Goal: Task Accomplishment & Management: Complete application form

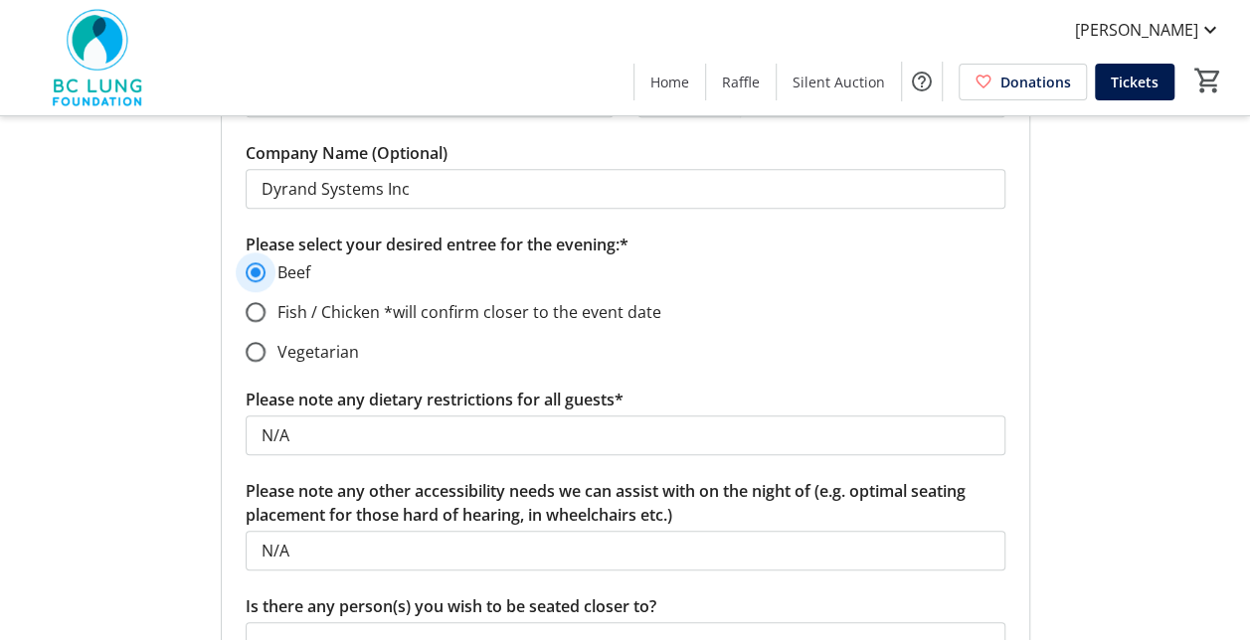
scroll to position [597, 0]
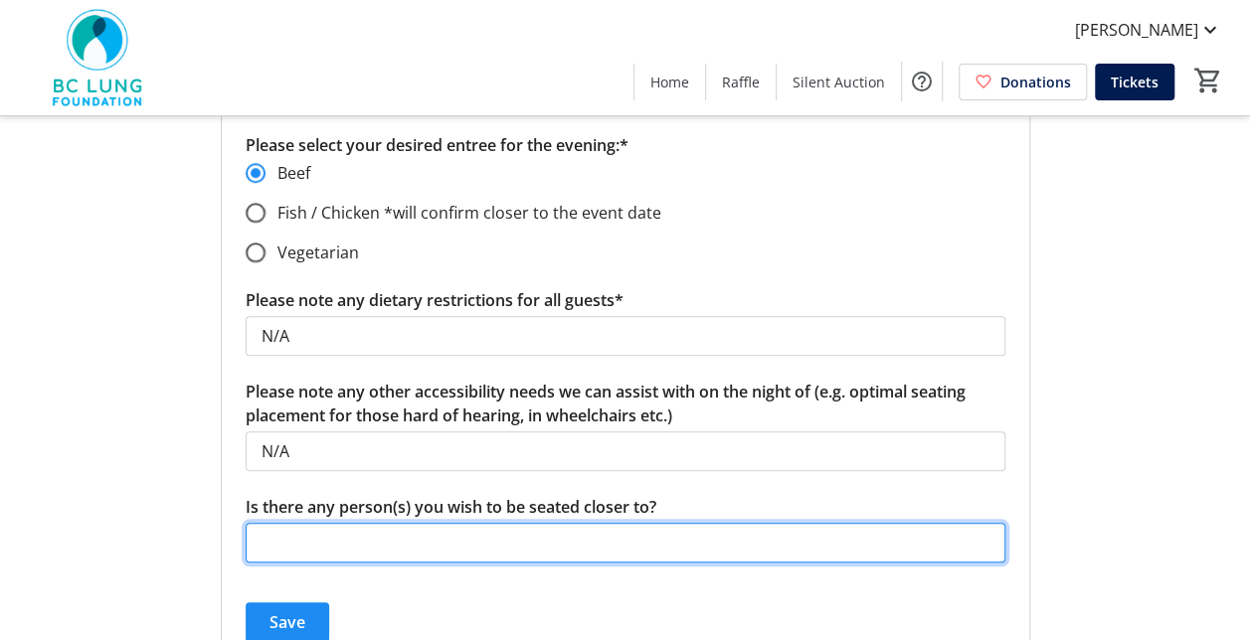
click at [406, 535] on input "Is there any person(s) you wish to be seated closer to?" at bounding box center [626, 543] width 760 height 40
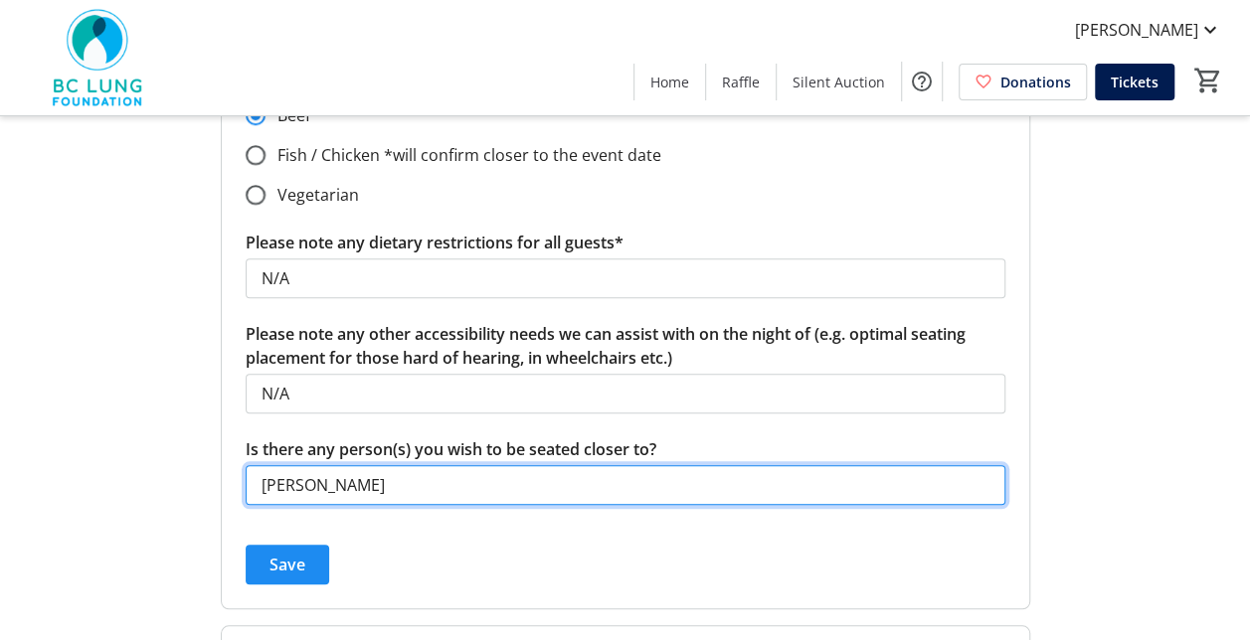
scroll to position [696, 0]
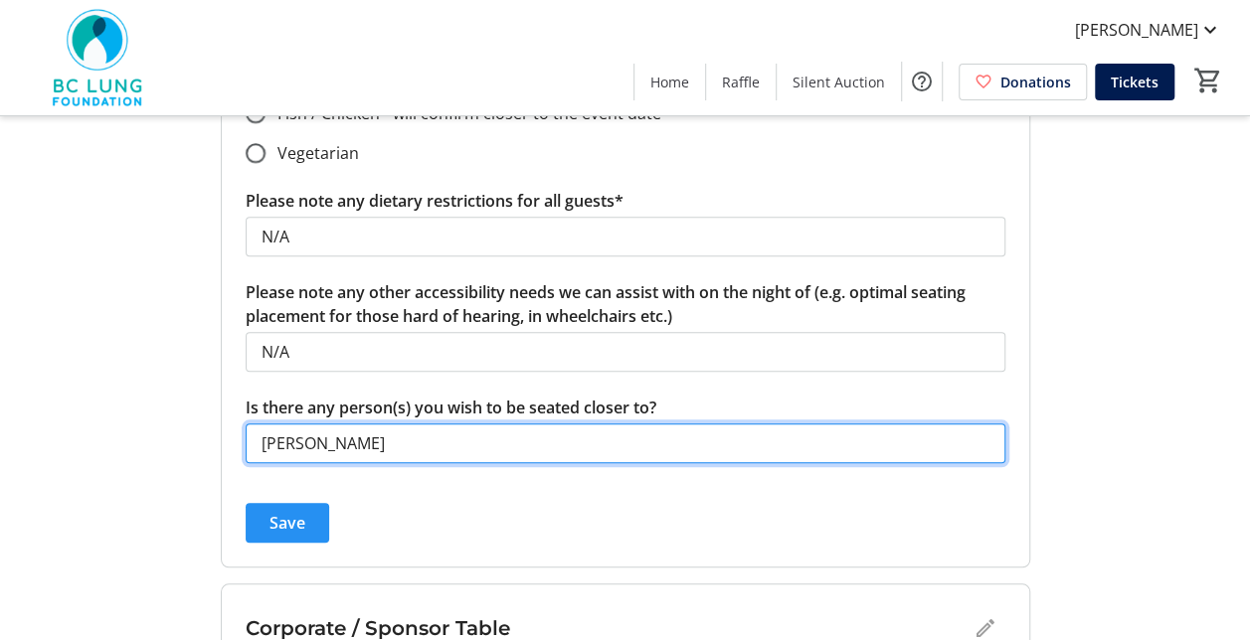
type input "[PERSON_NAME]"
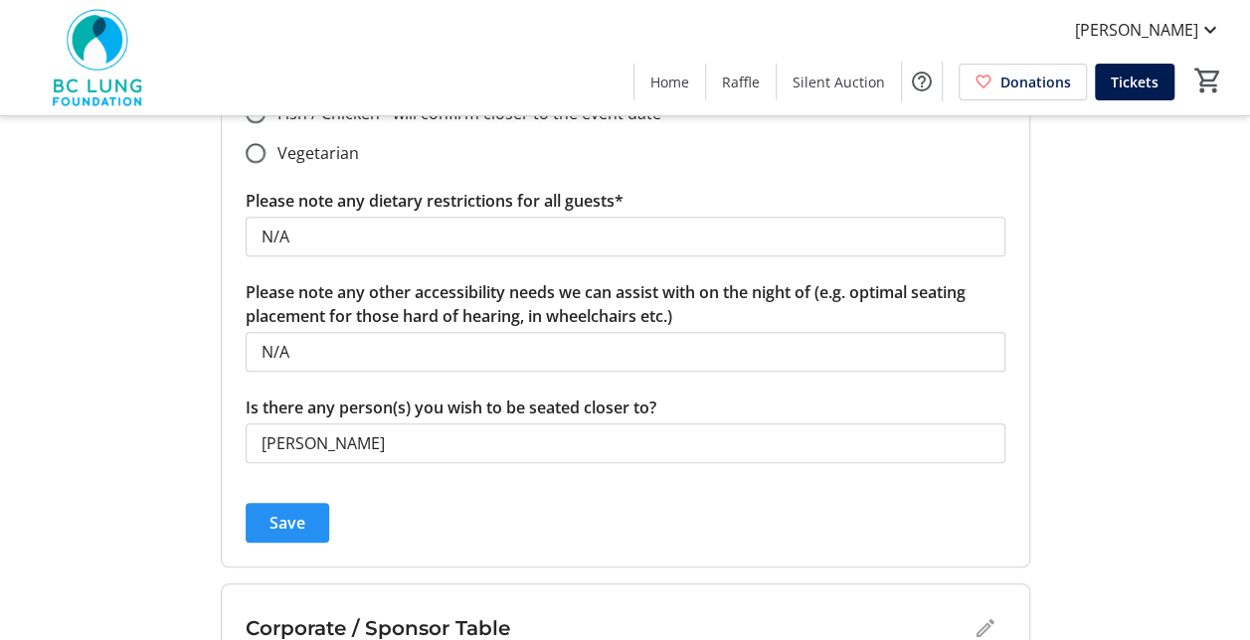
click at [304, 519] on span "submit" at bounding box center [288, 523] width 84 height 48
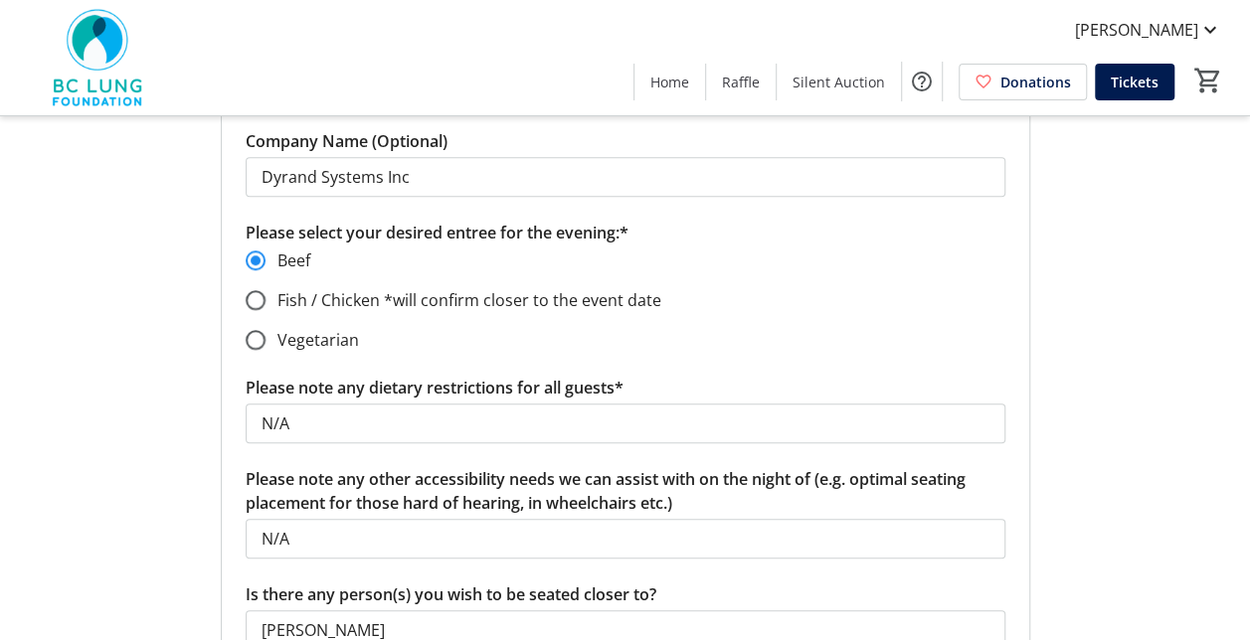
radio input "false"
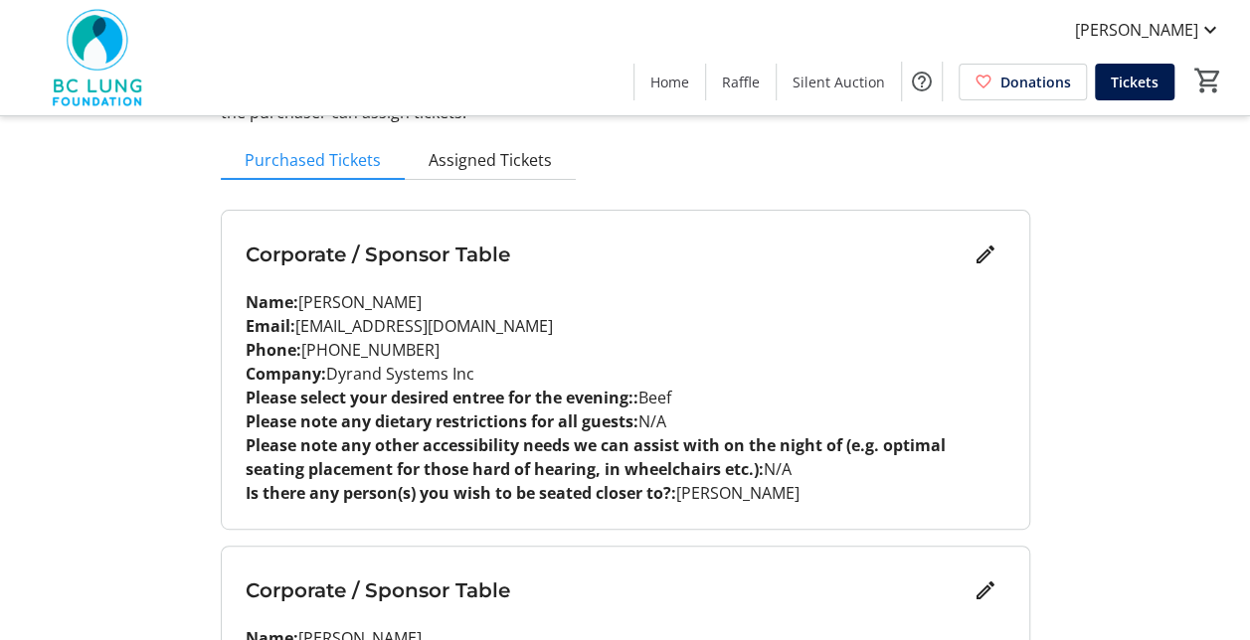
scroll to position [298, 0]
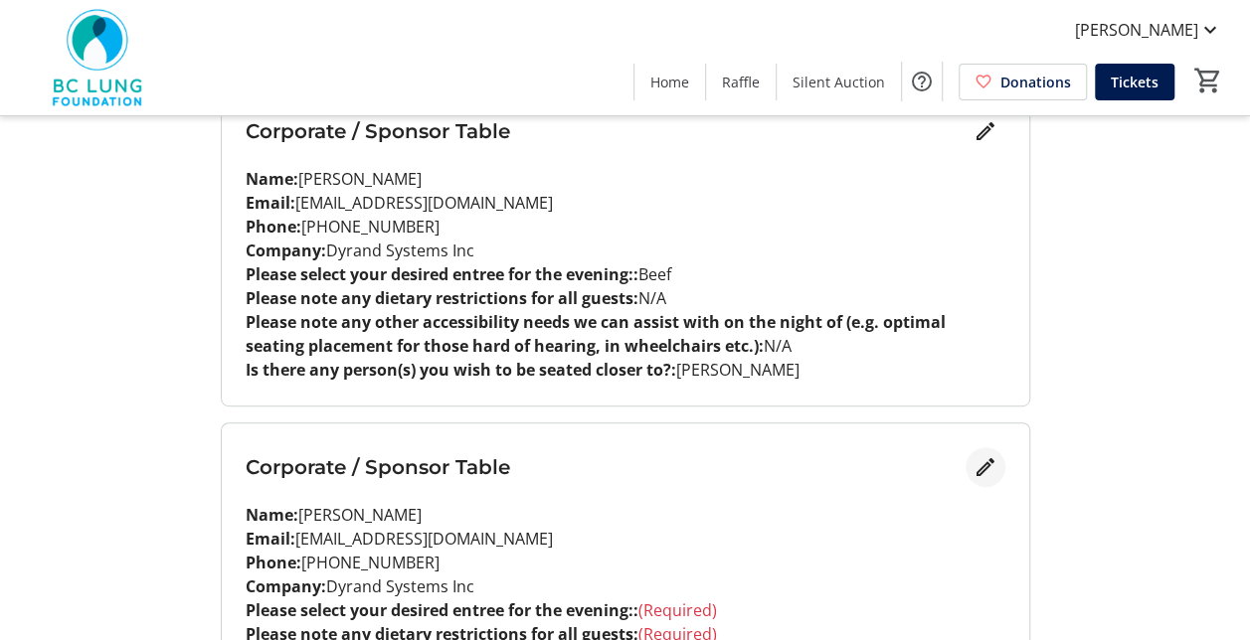
click at [982, 472] on mat-icon "Edit" at bounding box center [985, 467] width 24 height 24
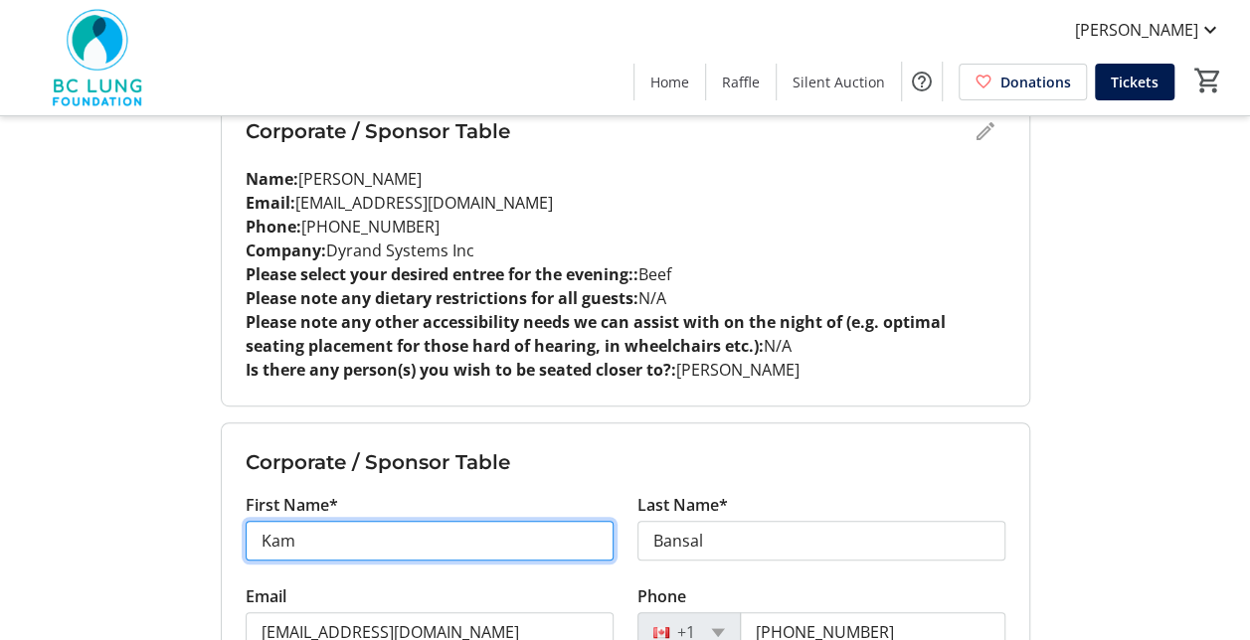
drag, startPoint x: 332, startPoint y: 530, endPoint x: 222, endPoint y: 531, distance: 110.4
type input "[PERSON_NAME]"
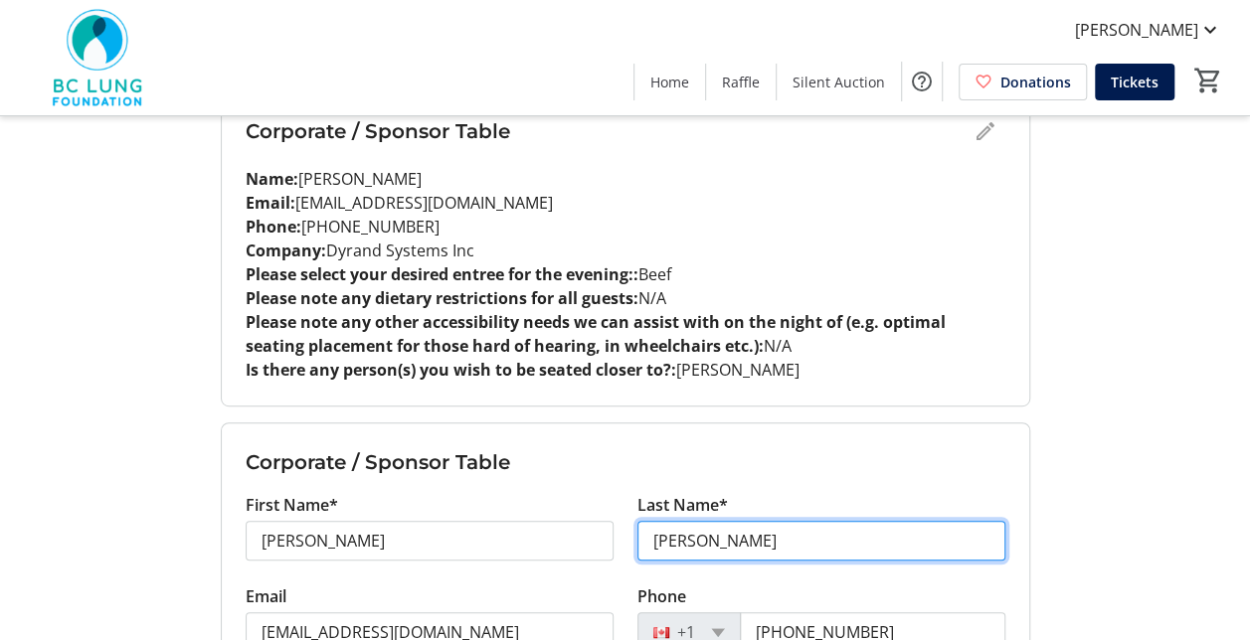
type input "[PERSON_NAME]"
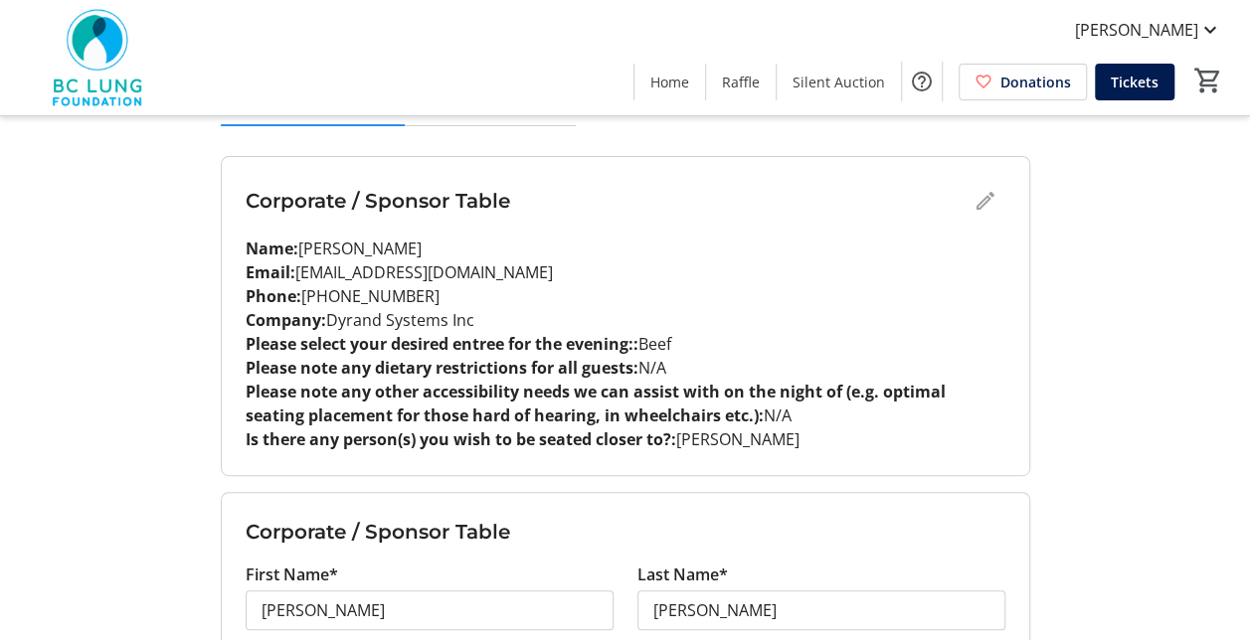
scroll to position [199, 0]
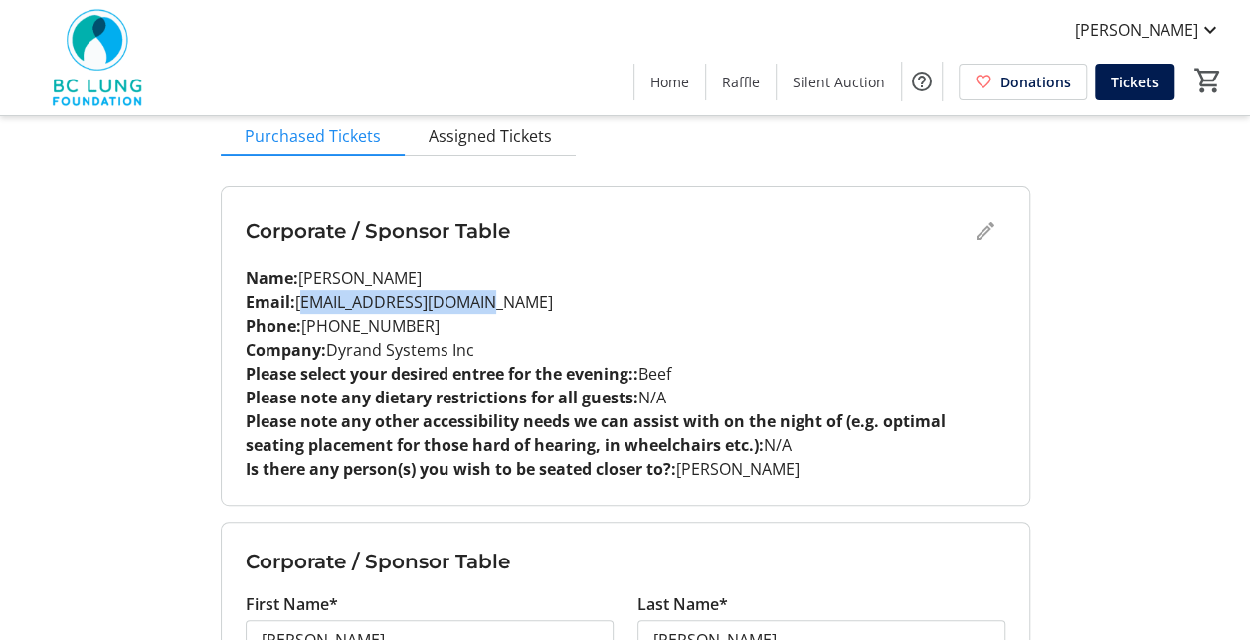
drag, startPoint x: 500, startPoint y: 296, endPoint x: 296, endPoint y: 300, distance: 203.9
click at [296, 300] on p "Email: [EMAIL_ADDRESS][DOMAIN_NAME]" at bounding box center [626, 302] width 760 height 24
copy p "[EMAIL_ADDRESS][DOMAIN_NAME]"
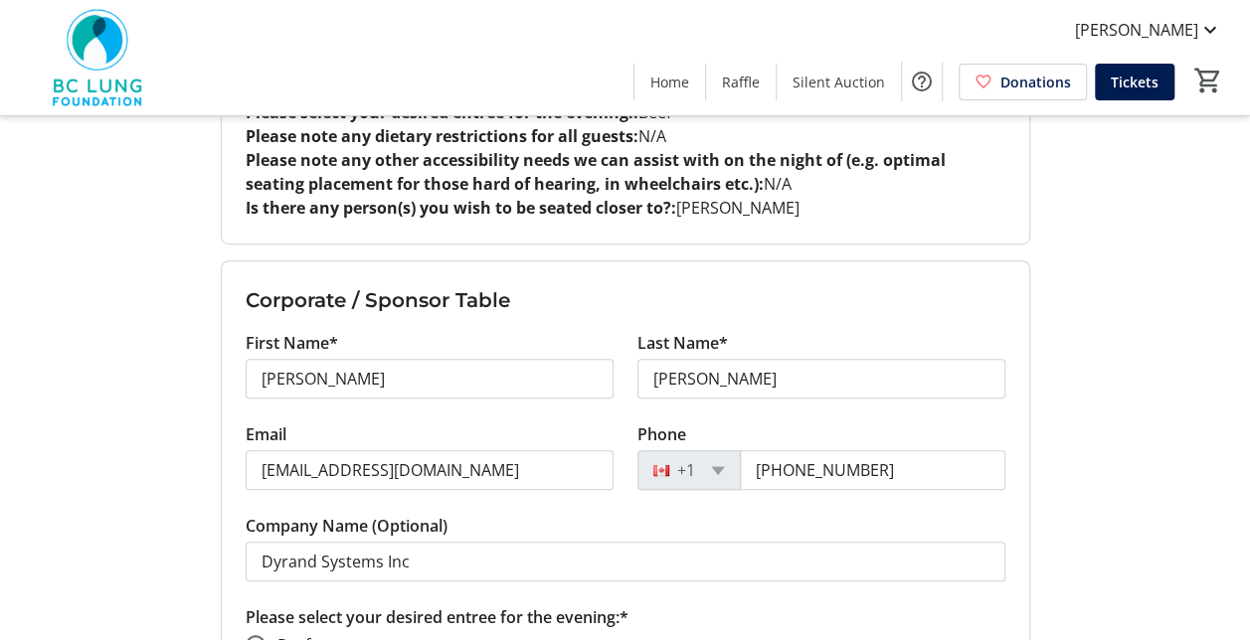
scroll to position [497, 0]
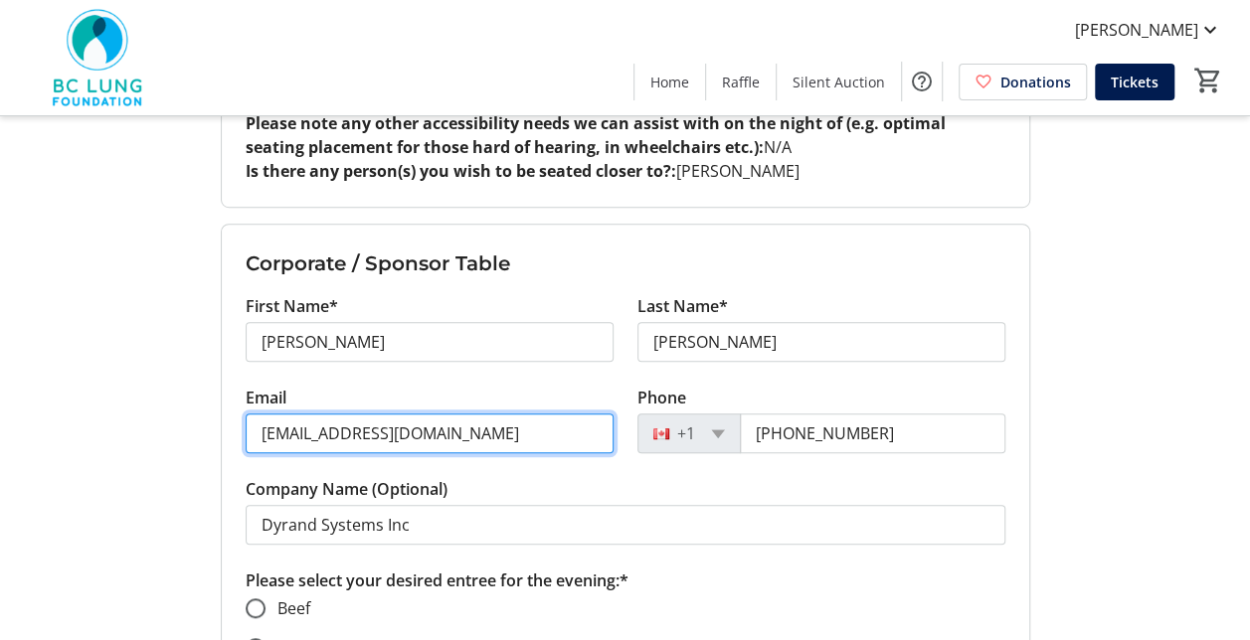
drag, startPoint x: 470, startPoint y: 441, endPoint x: 236, endPoint y: 430, distance: 235.0
click at [237, 430] on div "Email [EMAIL_ADDRESS][DOMAIN_NAME]" at bounding box center [430, 431] width 392 height 91
paste input "juangarcia"
type input "[EMAIL_ADDRESS][DOMAIN_NAME]"
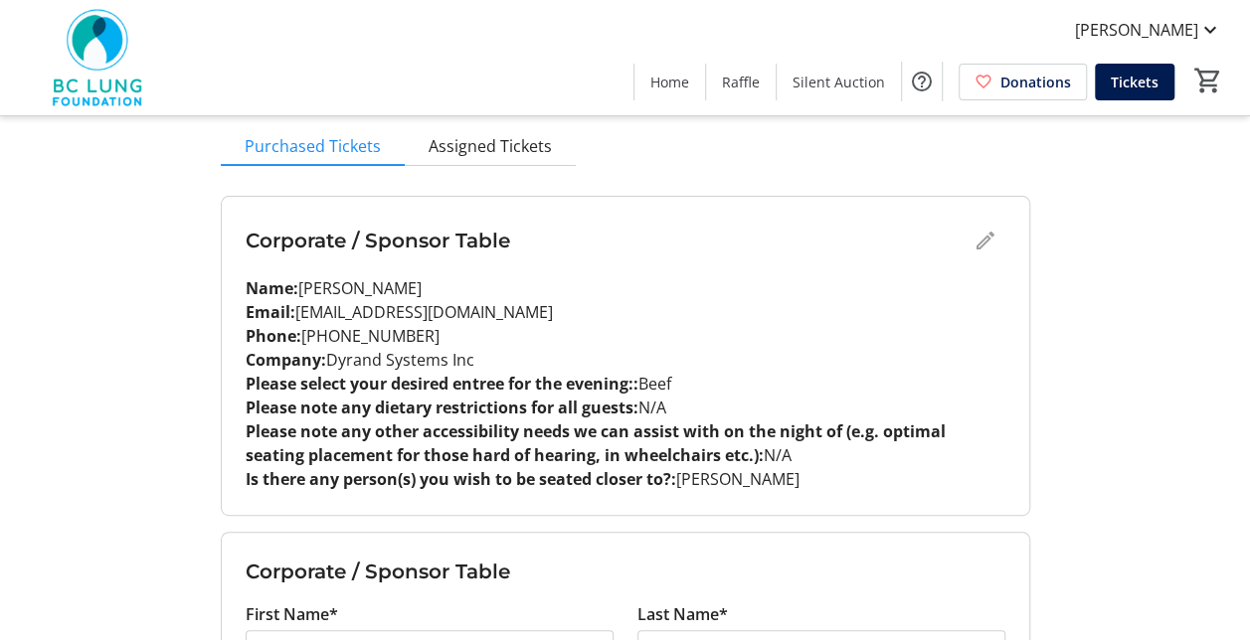
scroll to position [99, 0]
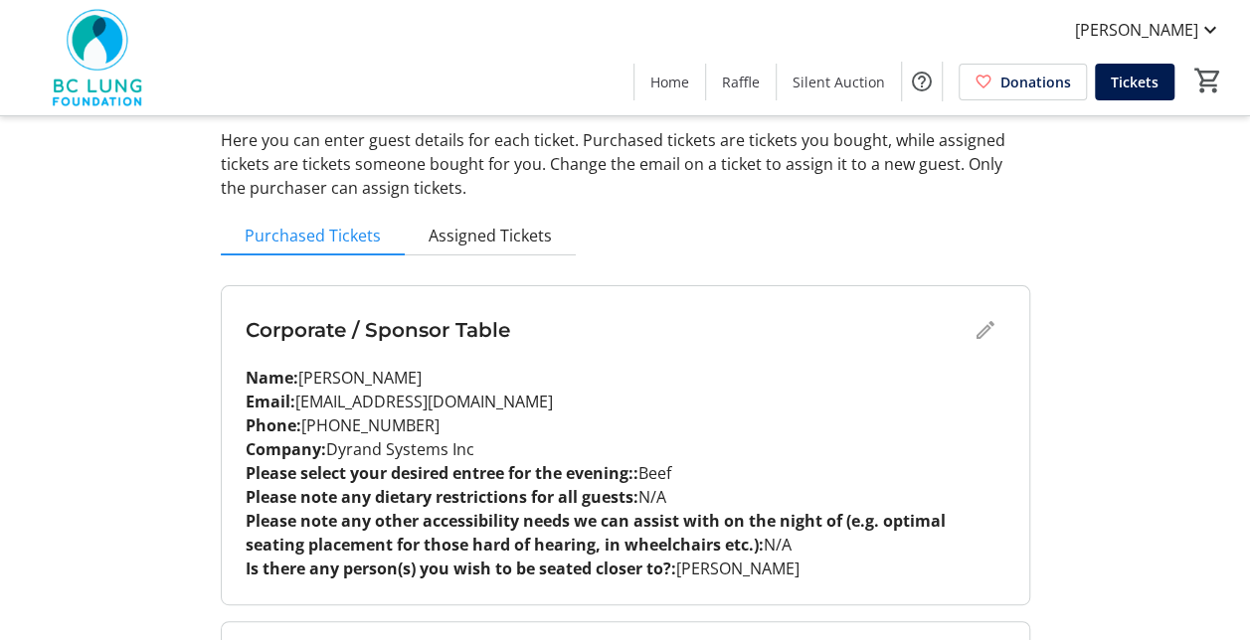
drag, startPoint x: 414, startPoint y: 425, endPoint x: 300, endPoint y: 418, distance: 113.6
click at [300, 418] on p "Phone: [PHONE_NUMBER]" at bounding box center [626, 426] width 760 height 24
copy p "[PHONE_NUMBER]"
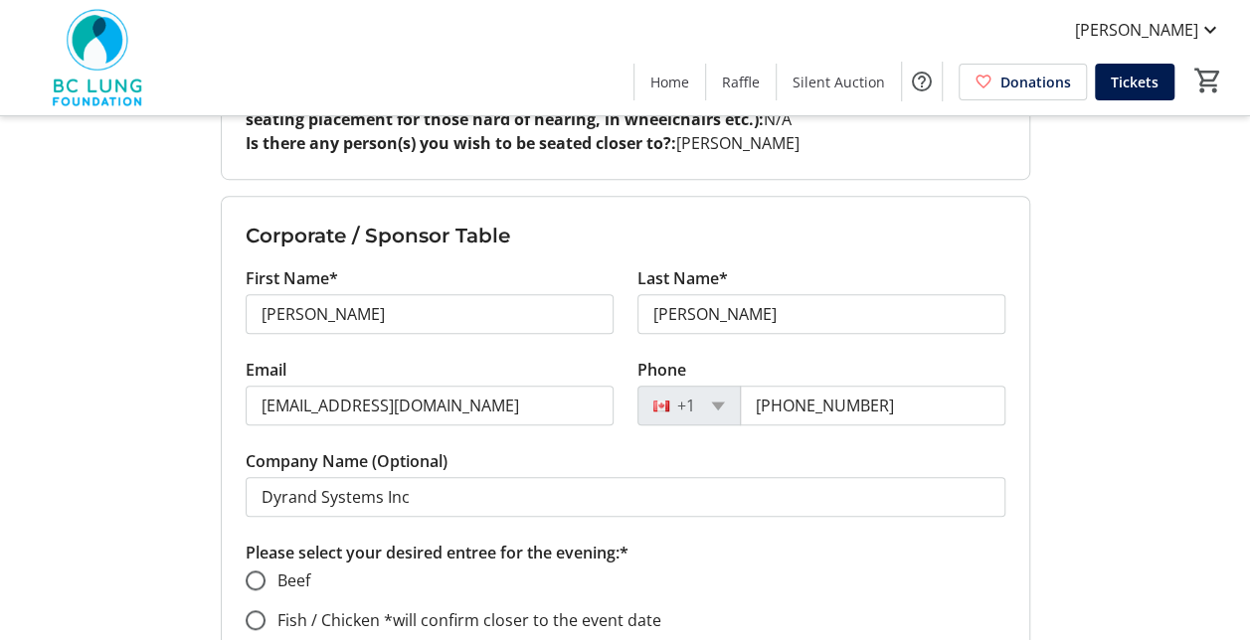
scroll to position [597, 0]
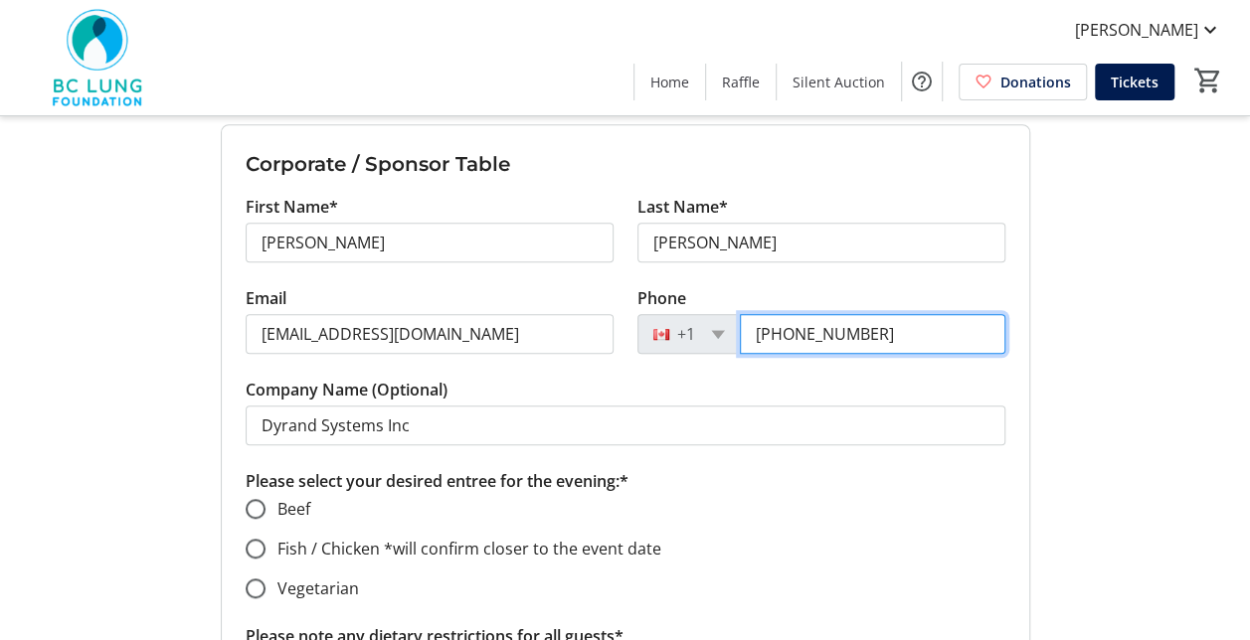
drag, startPoint x: 881, startPoint y: 334, endPoint x: 695, endPoint y: 334, distance: 185.9
click at [695, 334] on div "[PHONE_NUMBER]" at bounding box center [821, 334] width 368 height 40
paste input "778) 385-5904"
type input "[PHONE_NUMBER]"
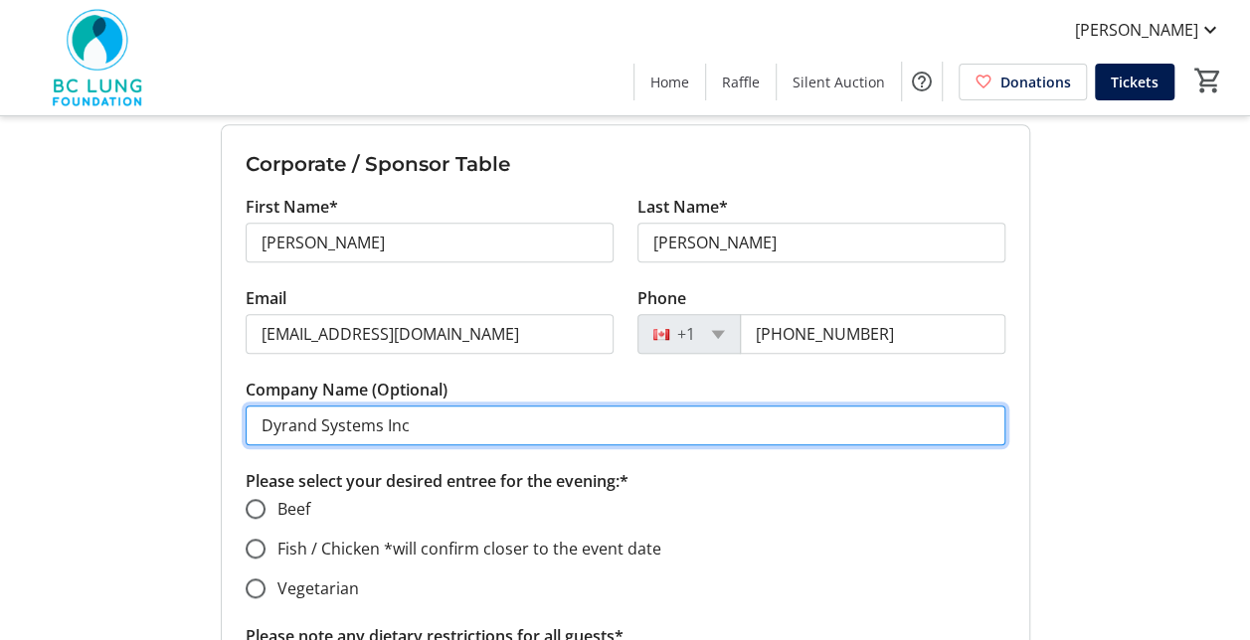
click at [427, 413] on input "Dyrand Systems Inc" at bounding box center [626, 426] width 760 height 40
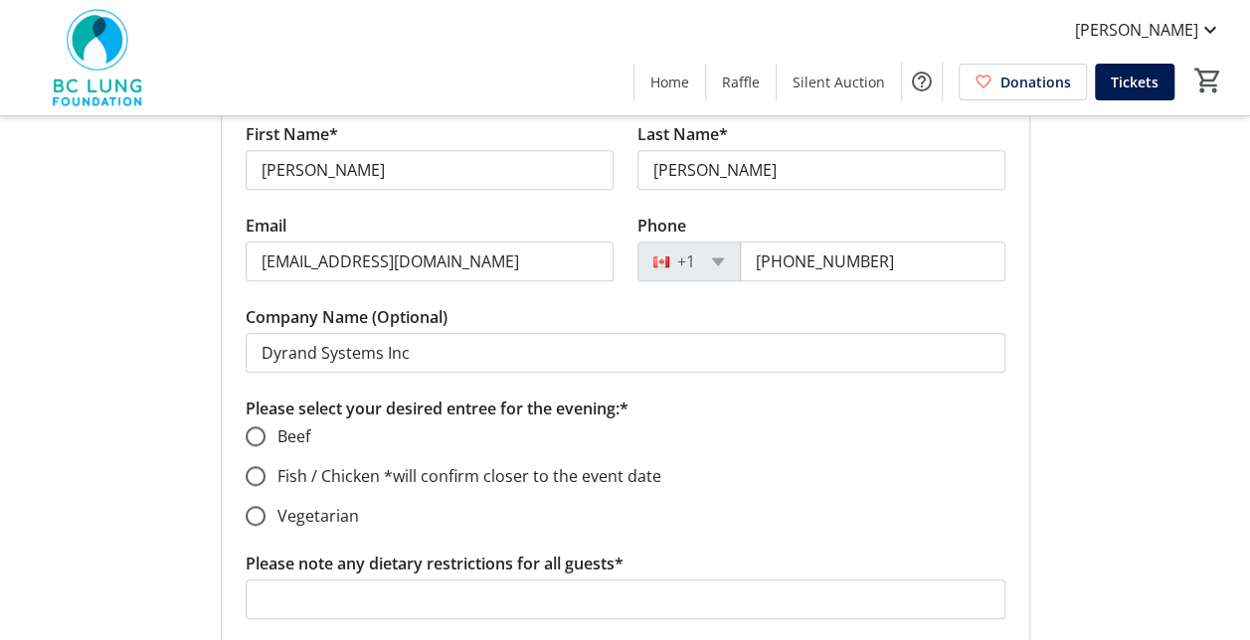
scroll to position [795, 0]
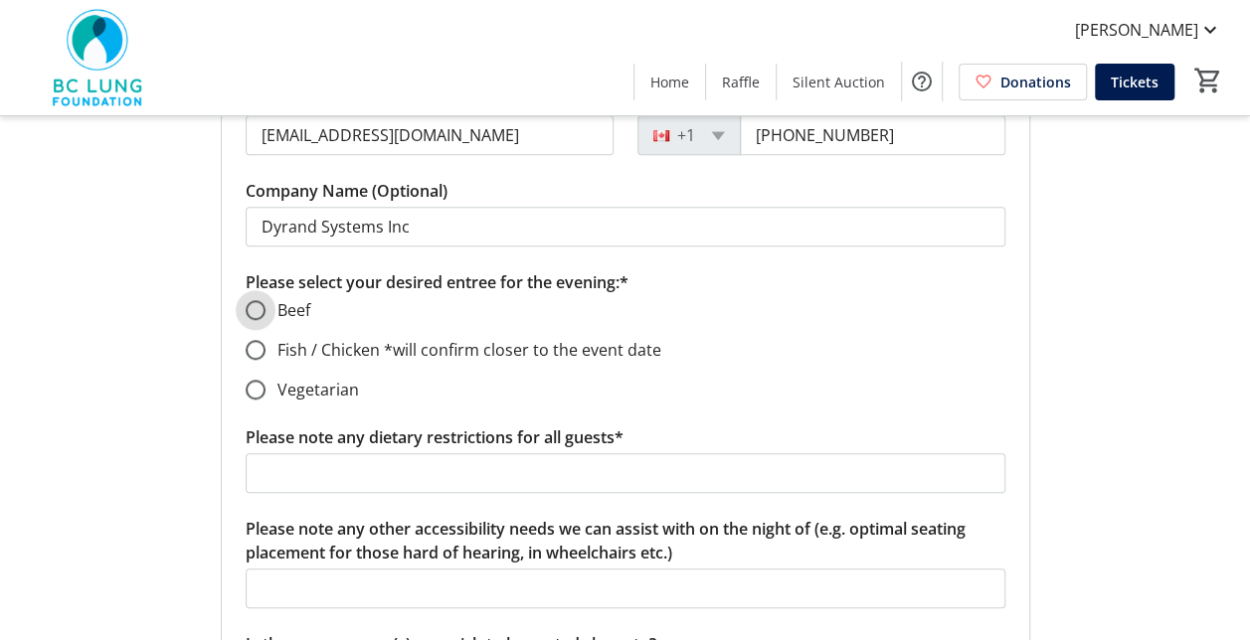
click at [265, 306] on div at bounding box center [256, 310] width 20 height 20
click at [260, 316] on input "Beef" at bounding box center [256, 310] width 20 height 20
radio input "true"
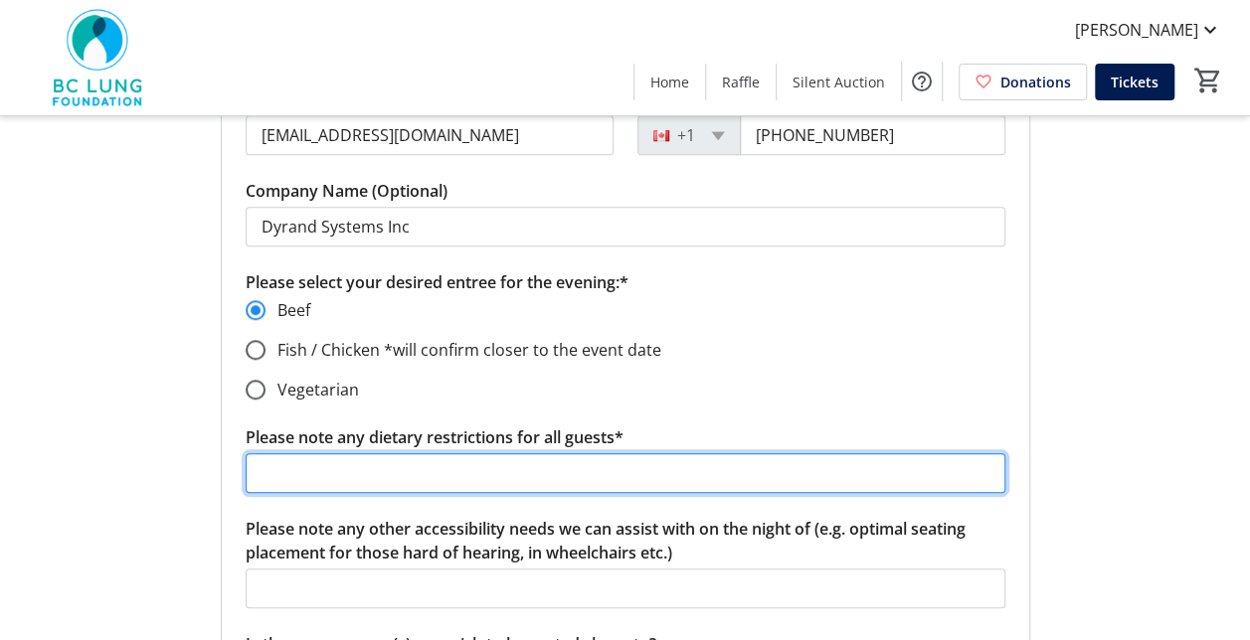
click at [372, 461] on input "Please note any dietary restrictions for all guests*" at bounding box center [626, 473] width 760 height 40
type input "N/A"
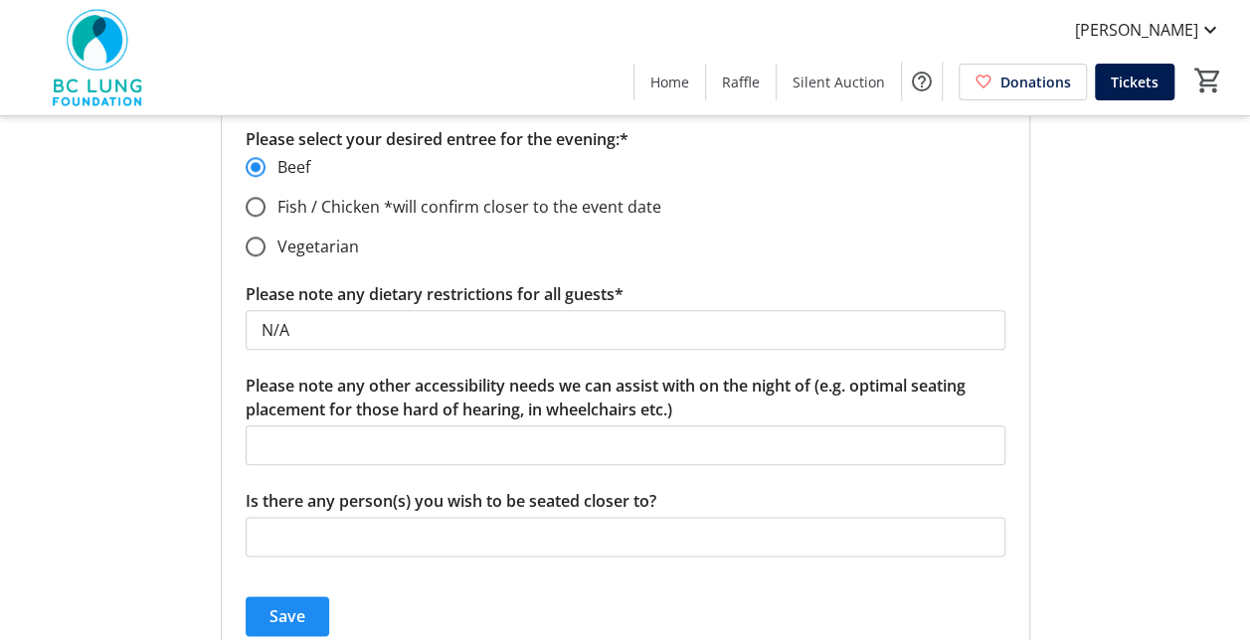
scroll to position [994, 0]
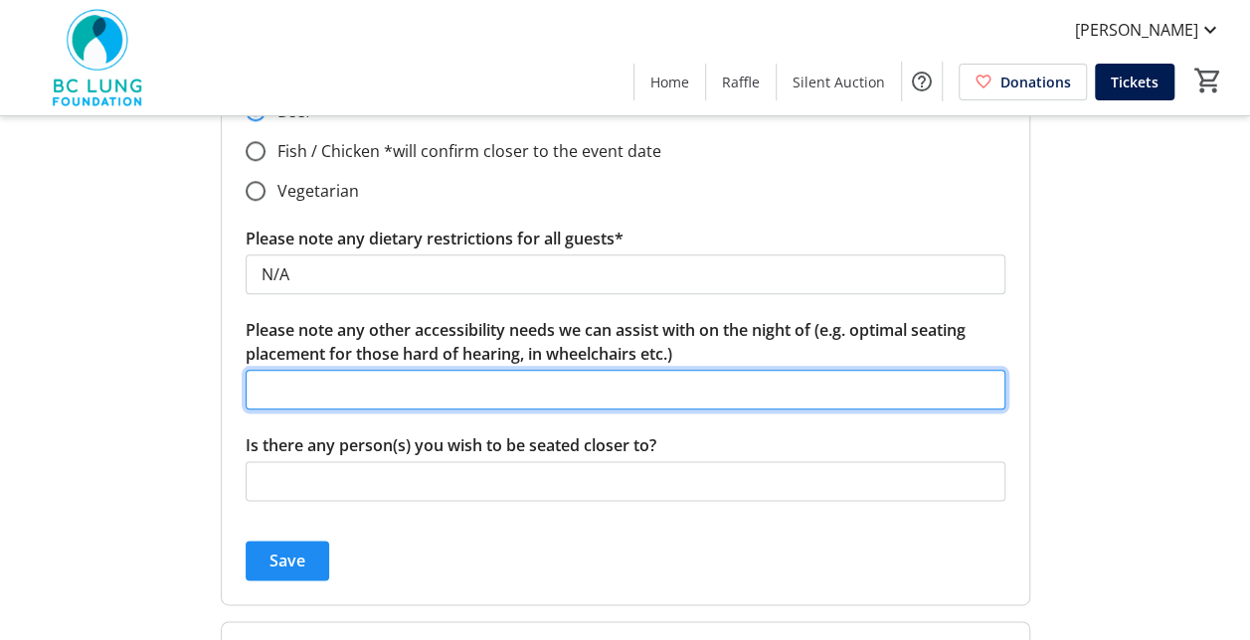
click at [403, 396] on input "Please note any other accessibility needs we can assist with on the night of (e…" at bounding box center [626, 390] width 760 height 40
type input "N/A"
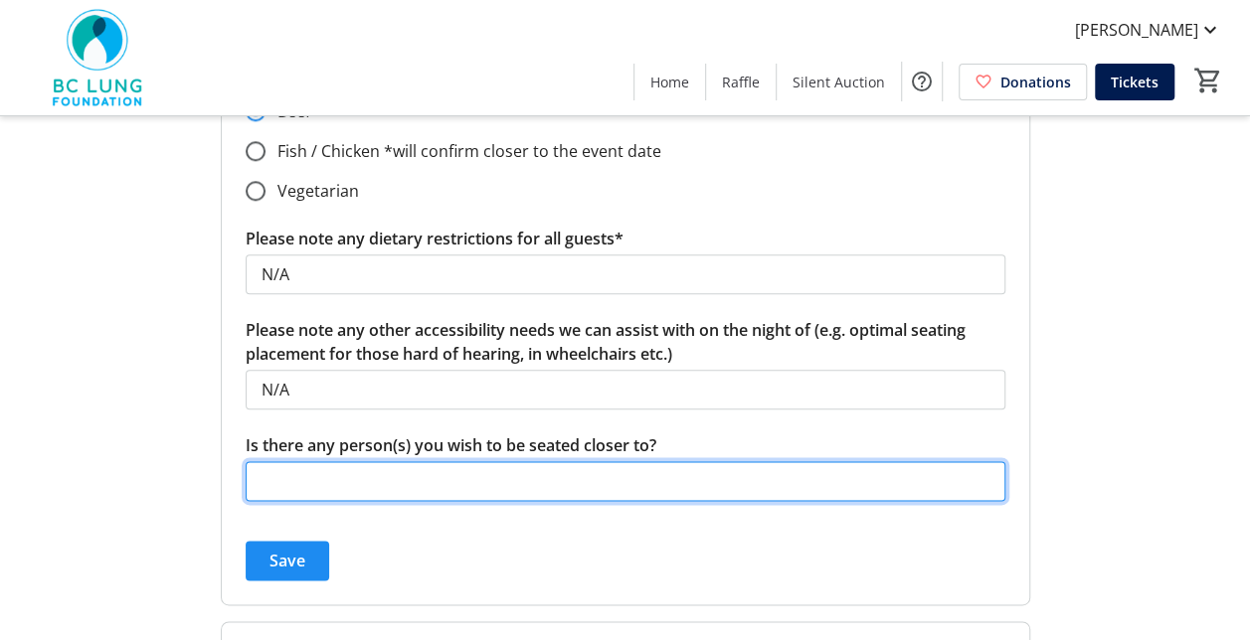
click at [389, 479] on input "Is there any person(s) you wish to be seated closer to?" at bounding box center [626, 481] width 760 height 40
type input "[PERSON_NAME]"
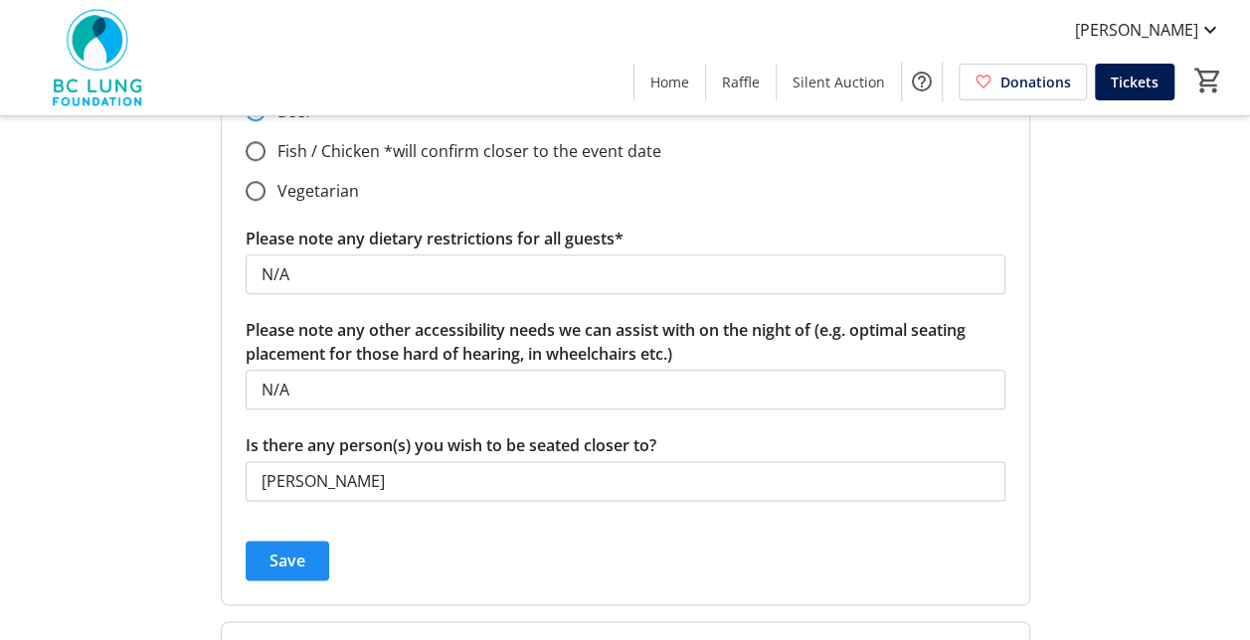
click at [308, 545] on span "submit" at bounding box center [288, 561] width 84 height 48
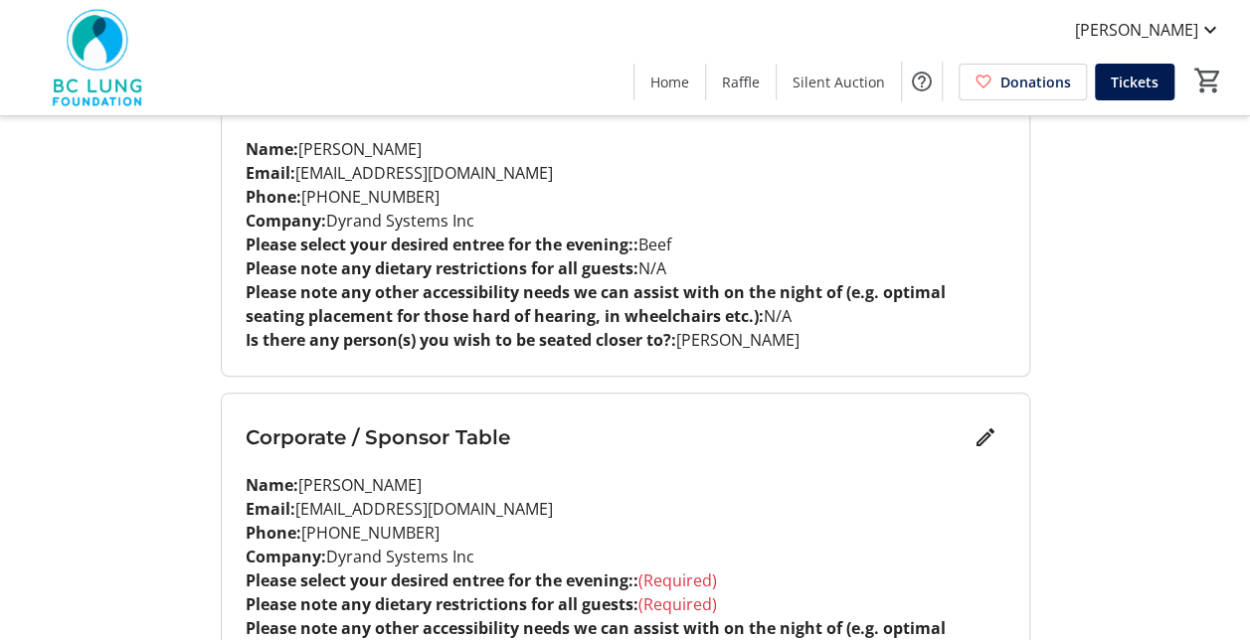
scroll to position [696, 0]
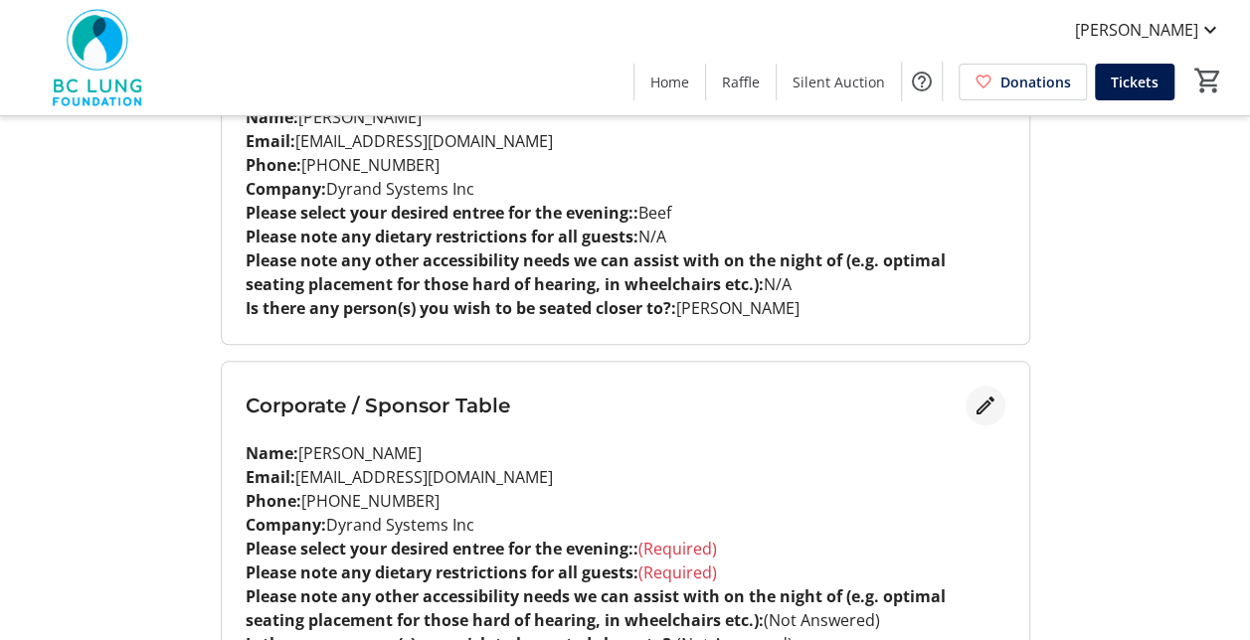
click at [984, 404] on mat-icon "Edit" at bounding box center [985, 406] width 24 height 24
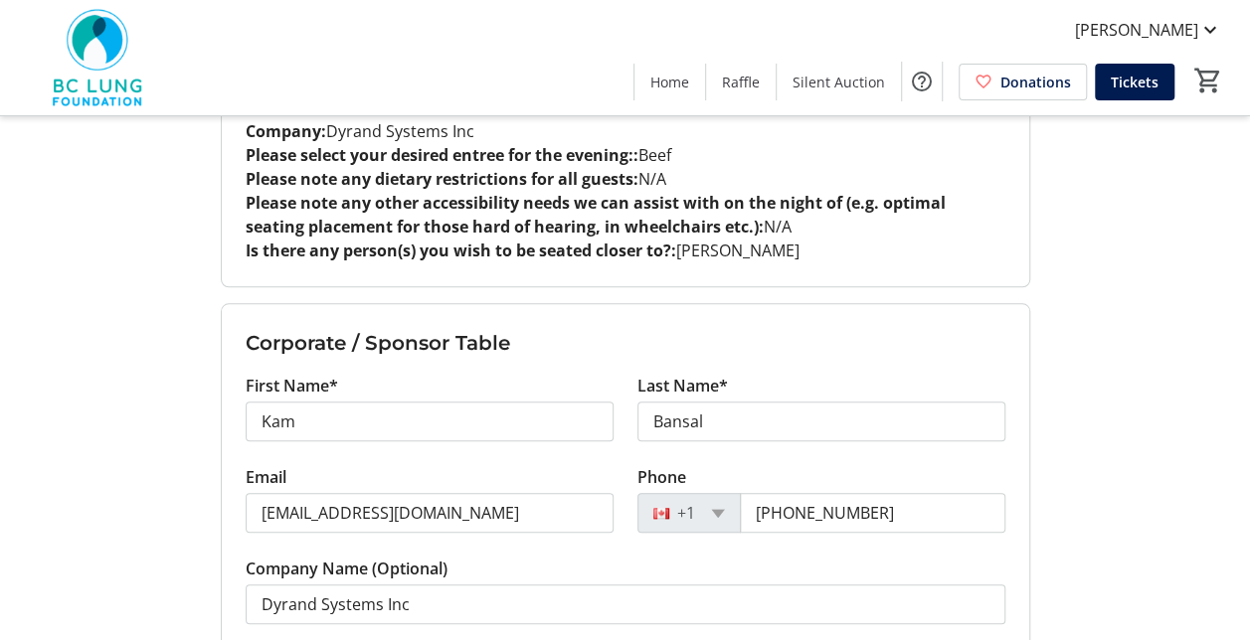
scroll to position [795, 0]
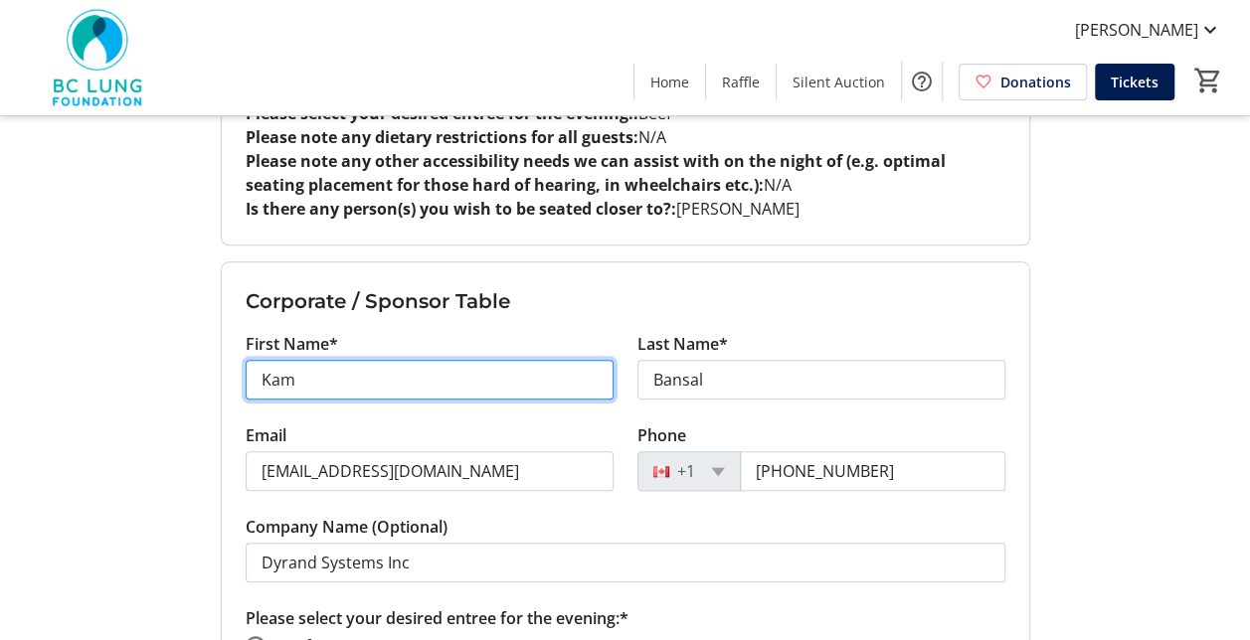
drag, startPoint x: 307, startPoint y: 386, endPoint x: 241, endPoint y: 383, distance: 66.7
click at [241, 383] on div "First Name* [PERSON_NAME]" at bounding box center [430, 377] width 392 height 91
type input "[PERSON_NAME]"
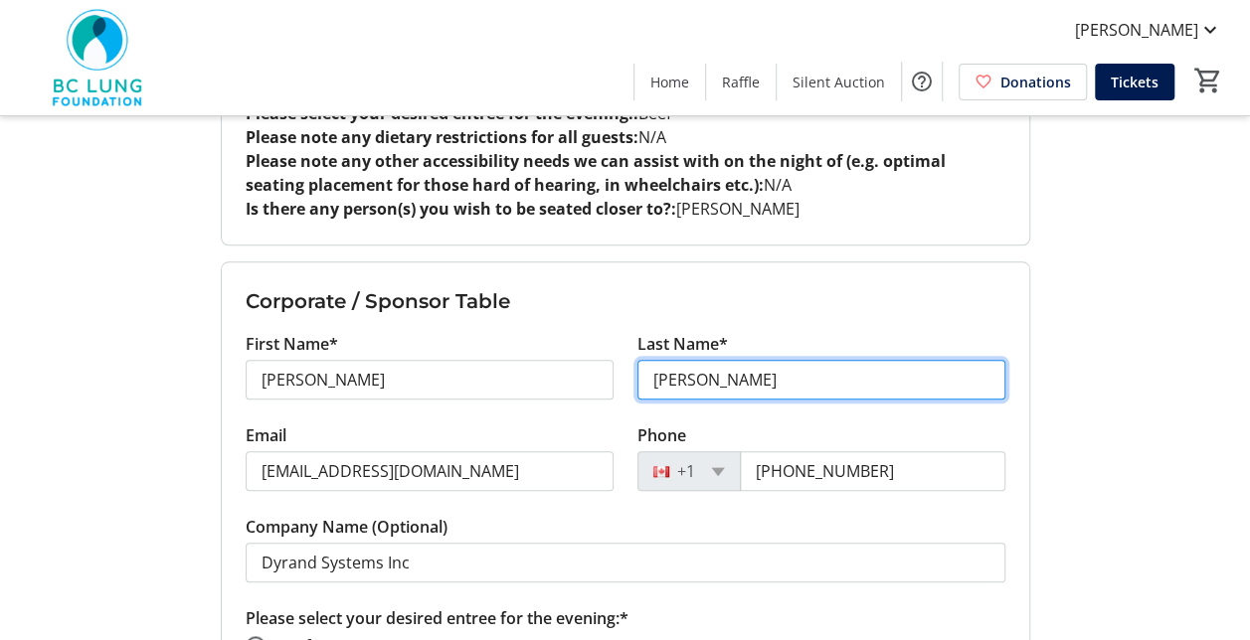
type input "[PERSON_NAME]"
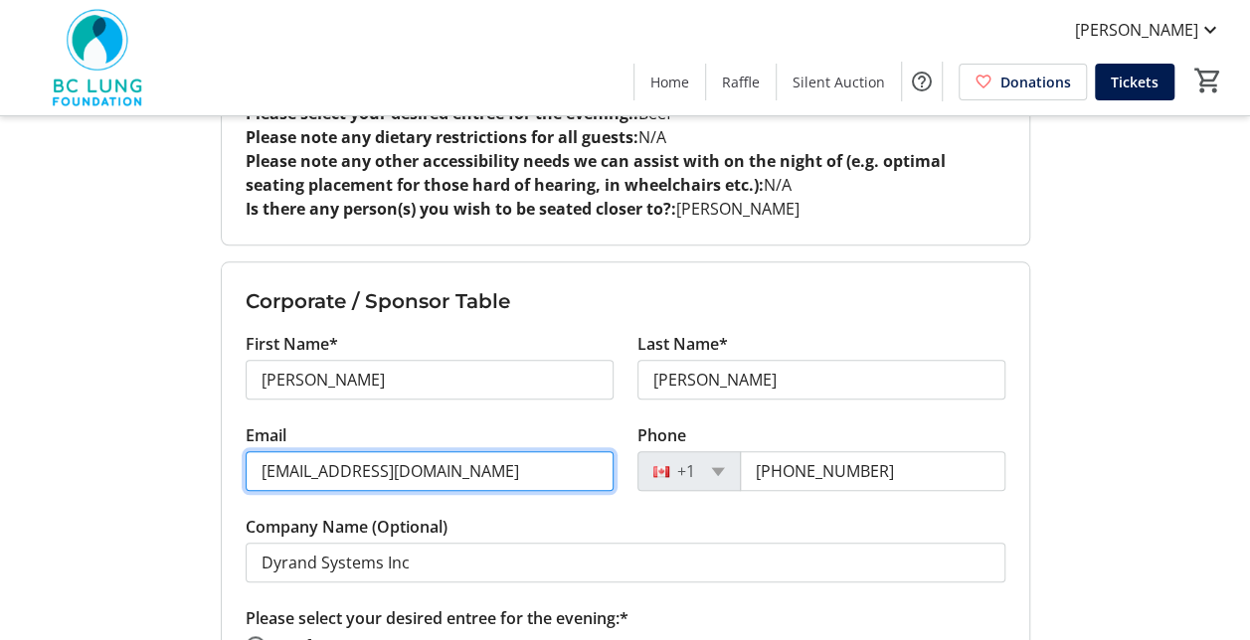
drag, startPoint x: 485, startPoint y: 465, endPoint x: 244, endPoint y: 458, distance: 241.7
click at [244, 458] on div "Email [EMAIL_ADDRESS][DOMAIN_NAME]" at bounding box center [430, 469] width 392 height 91
paste input "jacoballen"
type input "[PERSON_NAME][EMAIL_ADDRESS][DOMAIN_NAME]"
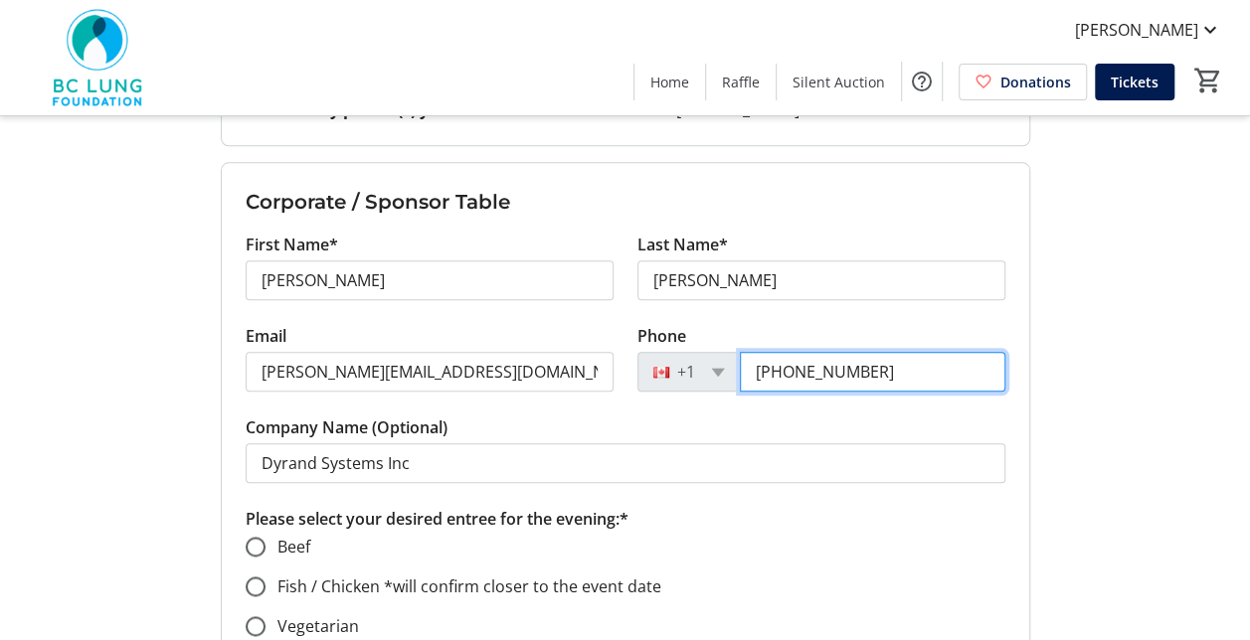
drag, startPoint x: 913, startPoint y: 368, endPoint x: 710, endPoint y: 361, distance: 202.9
click at [710, 361] on div "[PHONE_NUMBER]" at bounding box center [821, 372] width 368 height 40
paste input "416) 949-4050"
type input "[PHONE_NUMBER]"
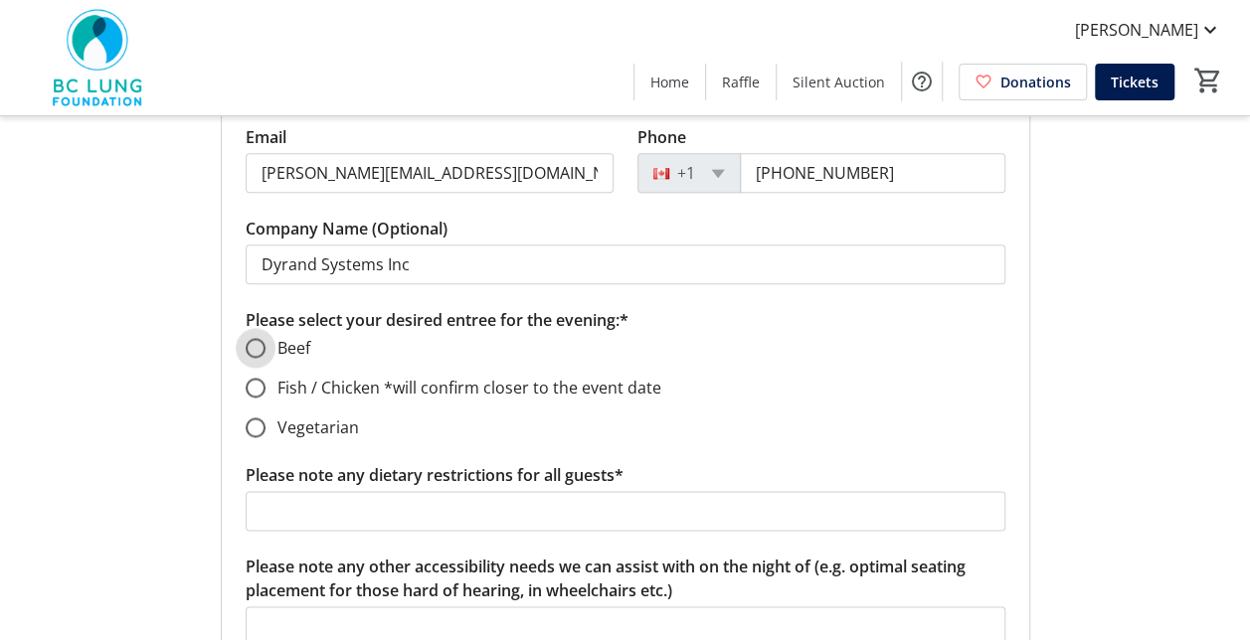
click at [251, 345] on input "Beef" at bounding box center [256, 348] width 20 height 20
radio input "true"
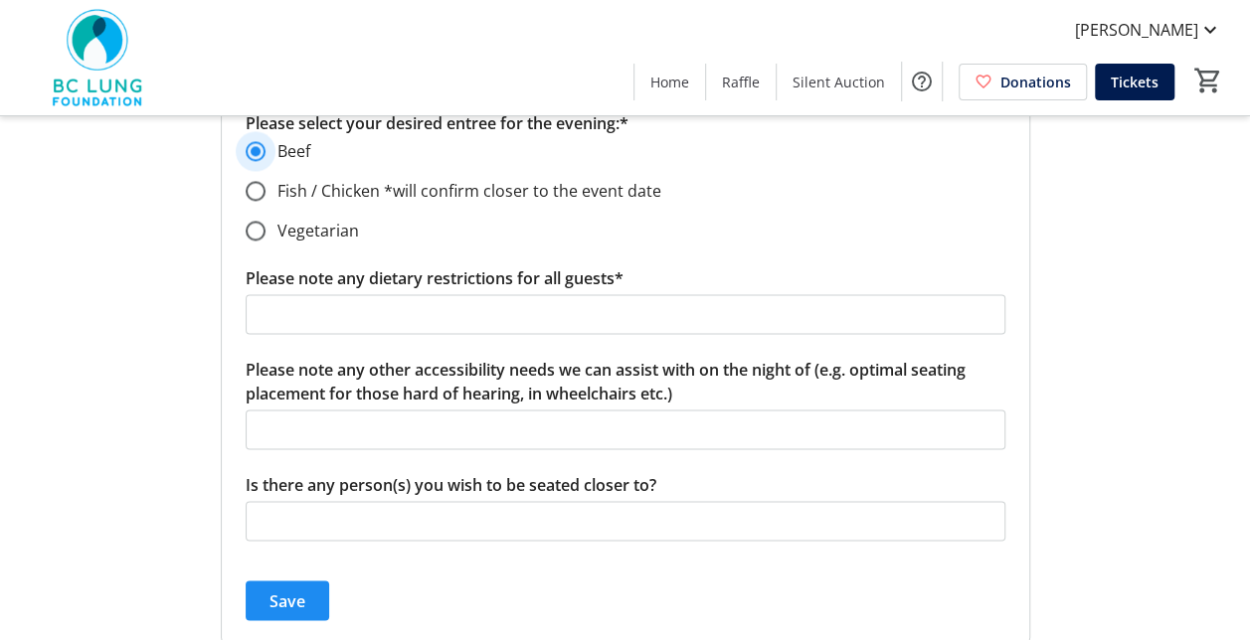
scroll to position [1293, 0]
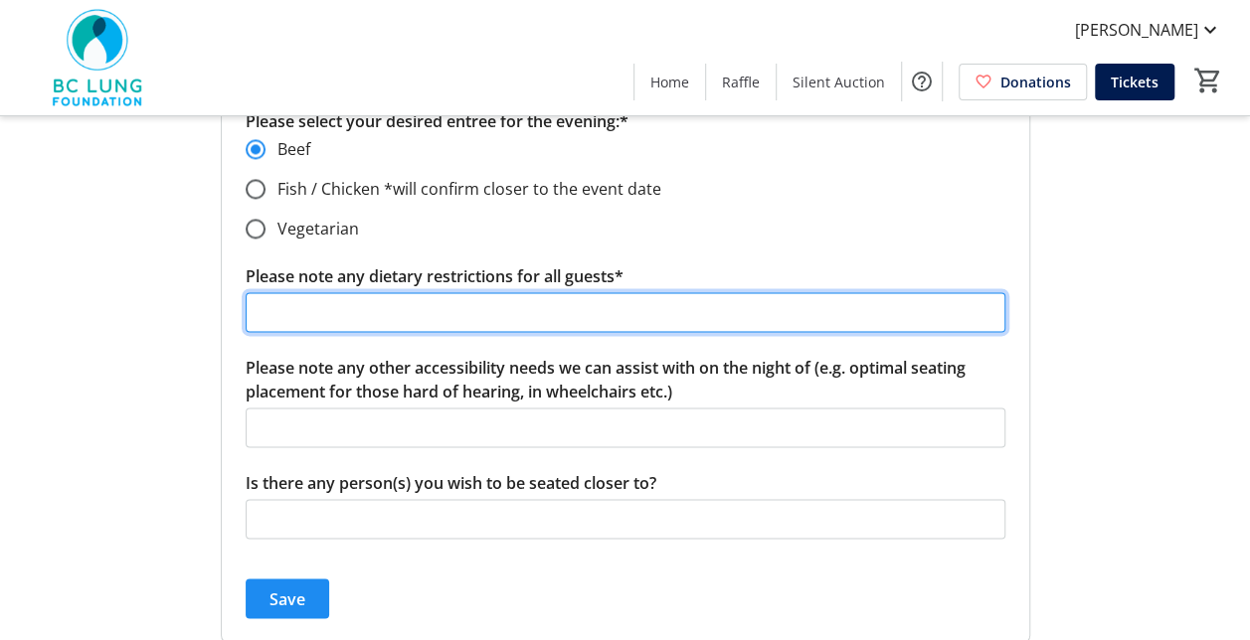
click at [491, 300] on input "Please note any dietary restrictions for all guests*" at bounding box center [626, 312] width 760 height 40
type input "N/A"
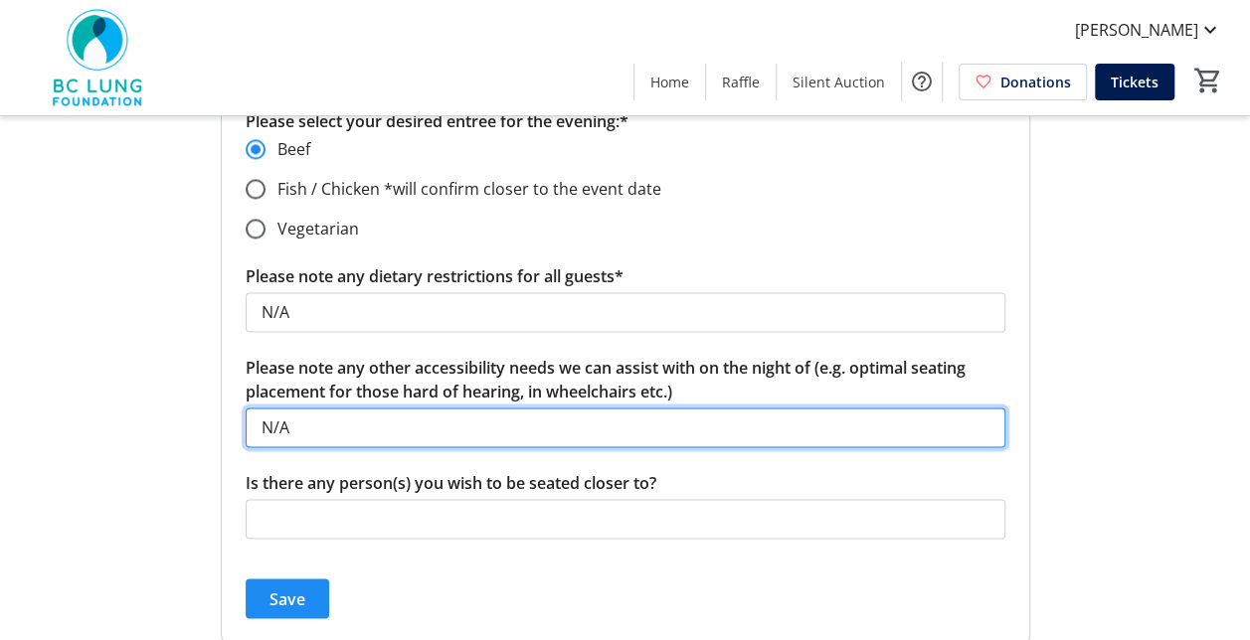
type input "N/A"
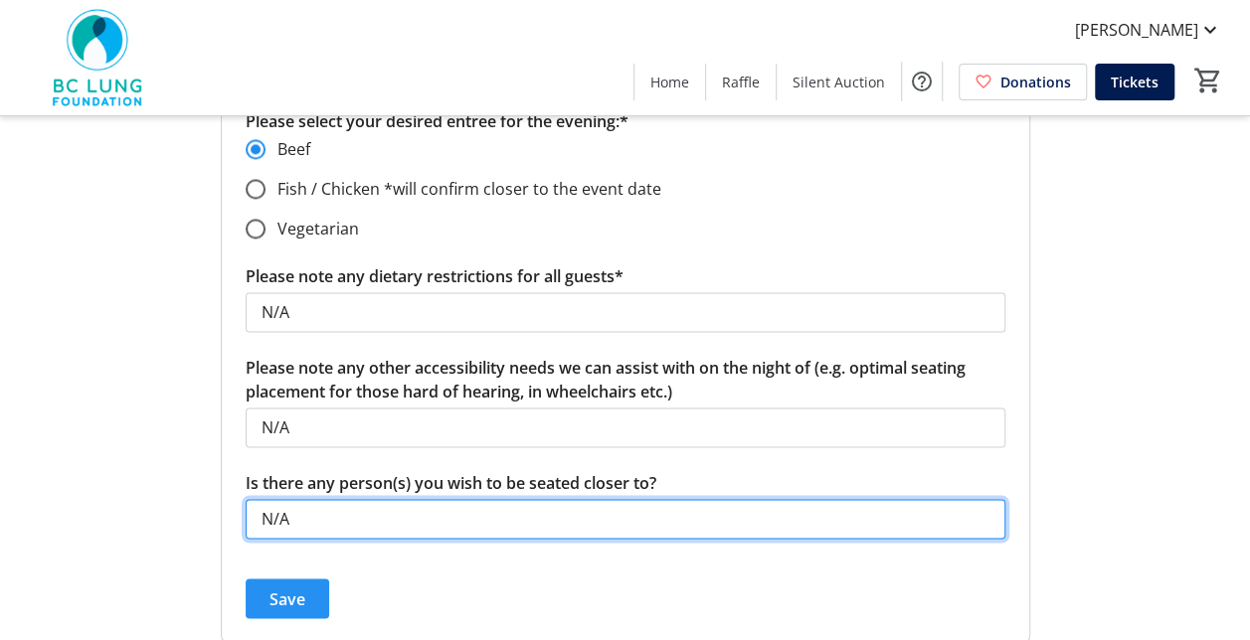
type input "N/A"
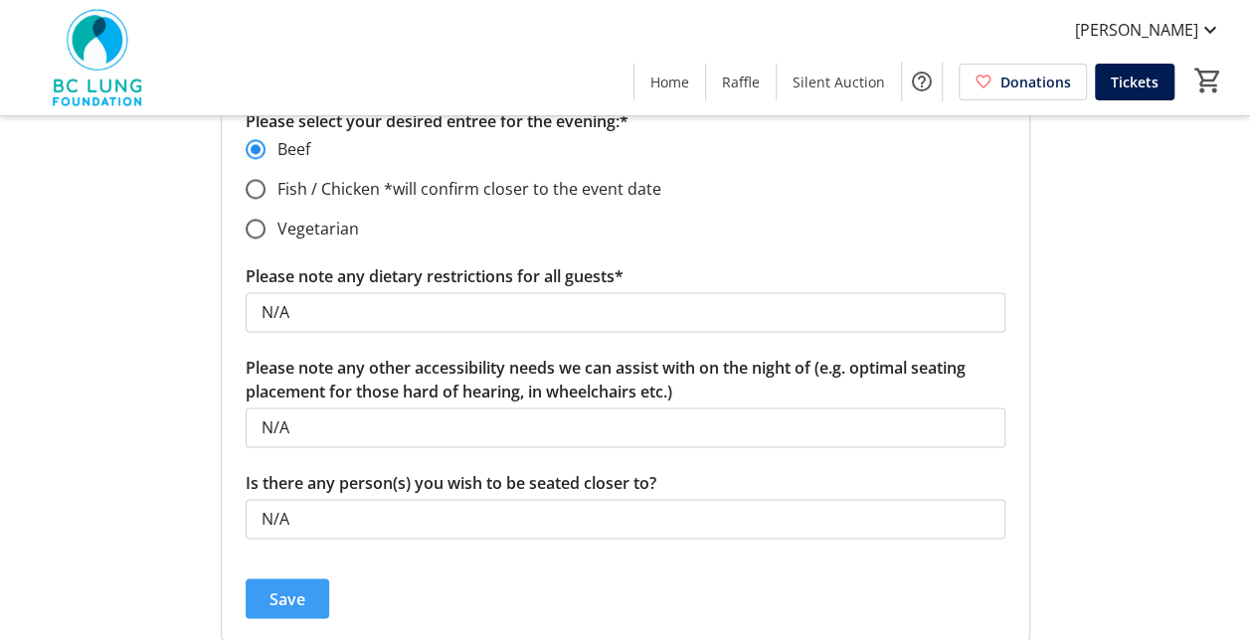
click at [292, 596] on span "Save" at bounding box center [287, 599] width 36 height 24
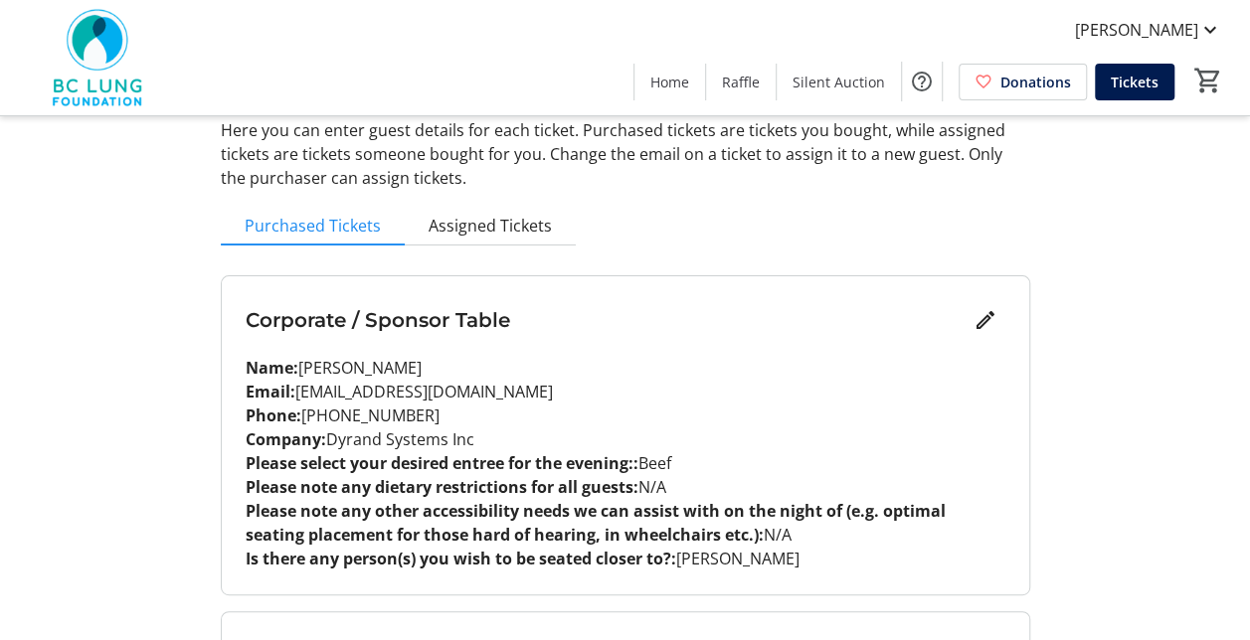
scroll to position [0, 0]
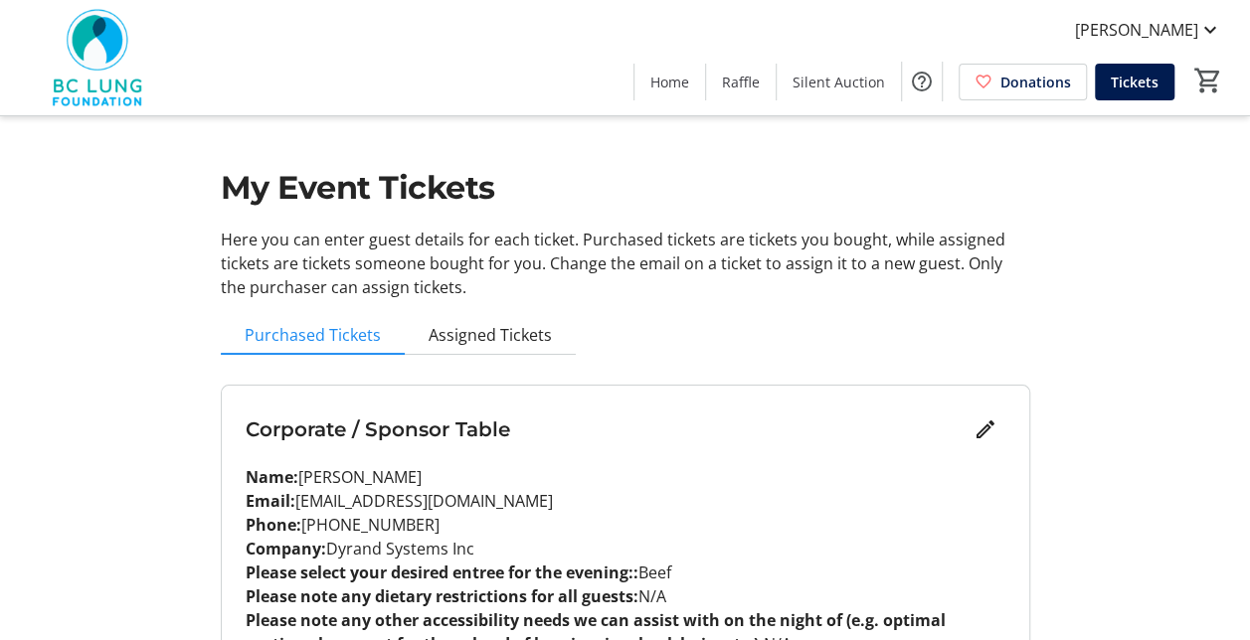
click at [1135, 83] on span "Tickets" at bounding box center [1135, 82] width 48 height 21
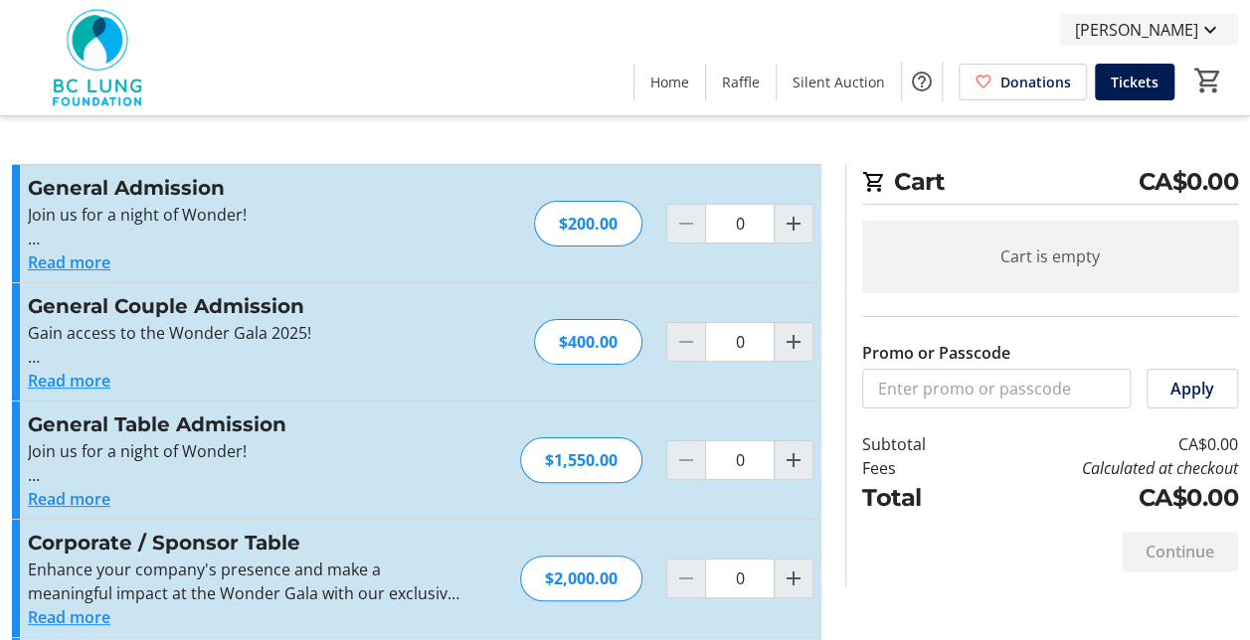
click at [1205, 31] on mat-icon at bounding box center [1210, 30] width 24 height 24
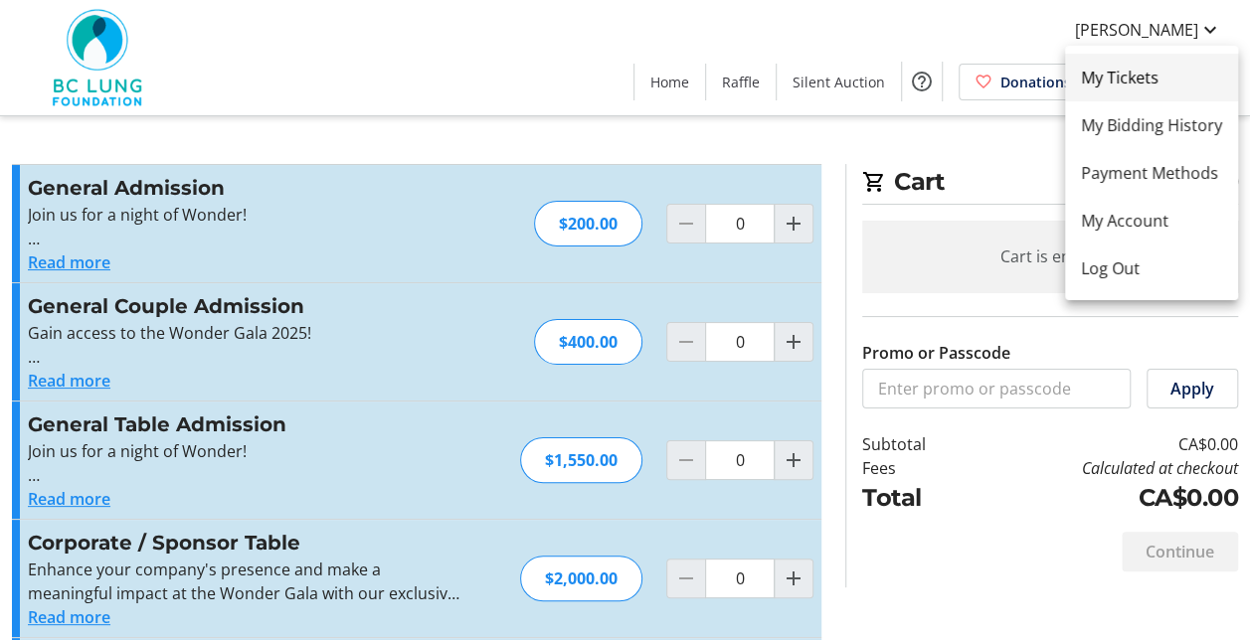
click at [1183, 72] on span "My Tickets" at bounding box center [1151, 78] width 141 height 24
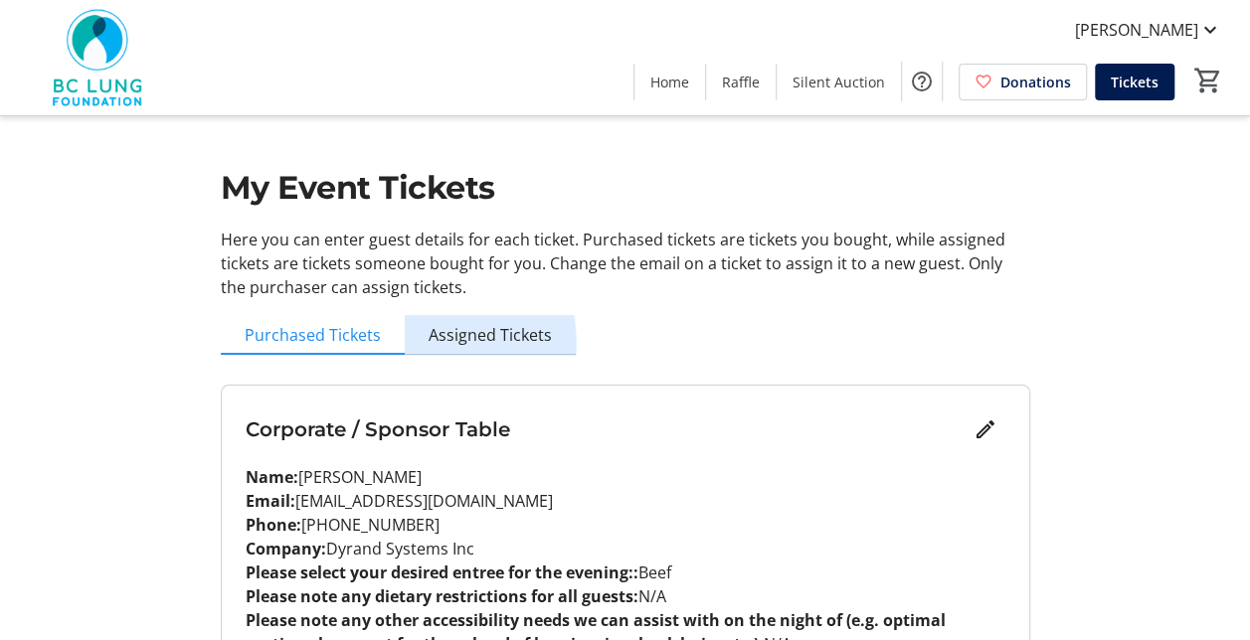
click at [449, 343] on span "Assigned Tickets" at bounding box center [490, 335] width 123 height 16
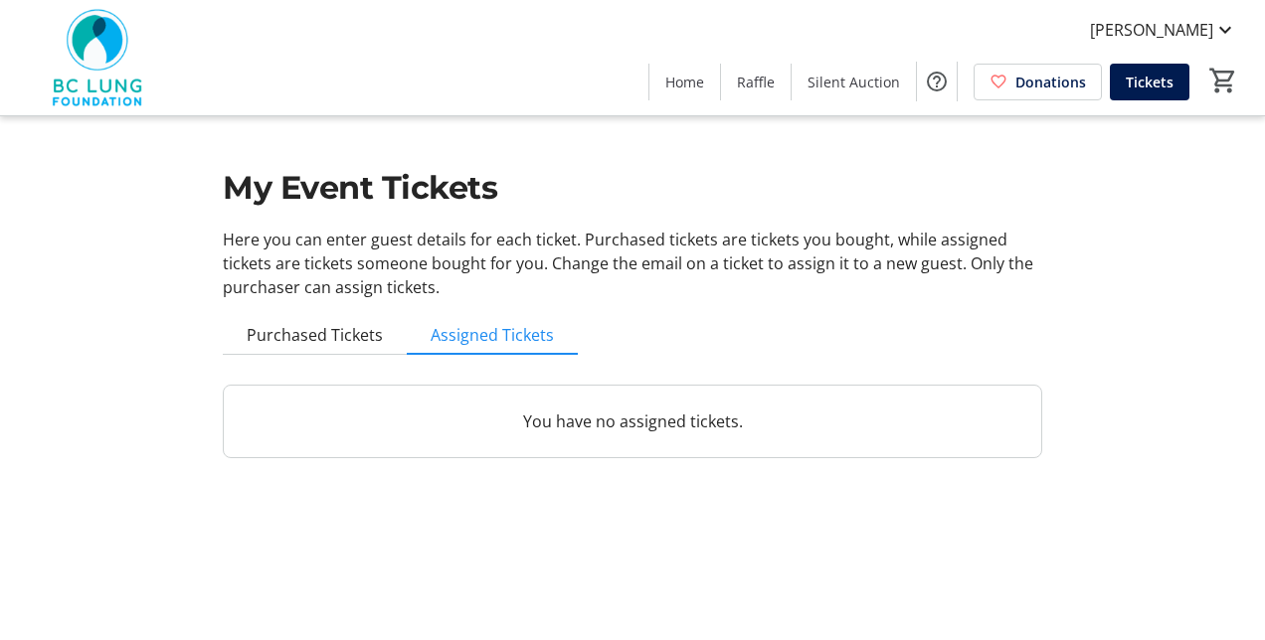
click at [645, 412] on p "You have no assigned tickets." at bounding box center [633, 422] width 770 height 24
click at [268, 340] on span "Purchased Tickets" at bounding box center [315, 335] width 136 height 16
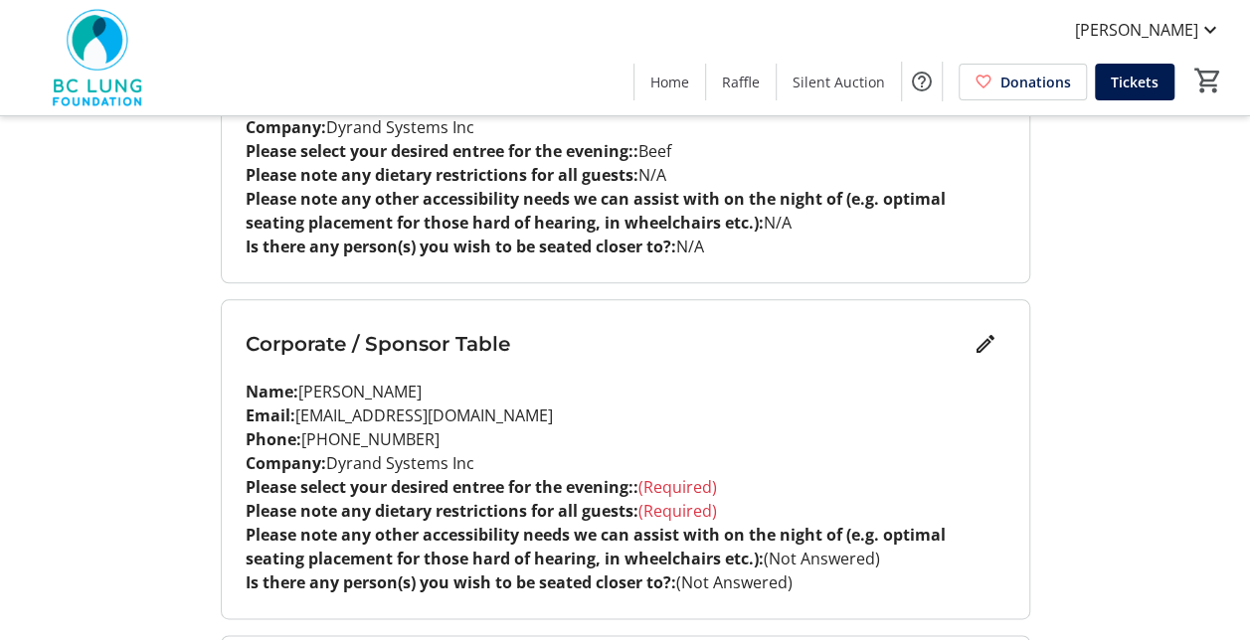
scroll to position [1193, 0]
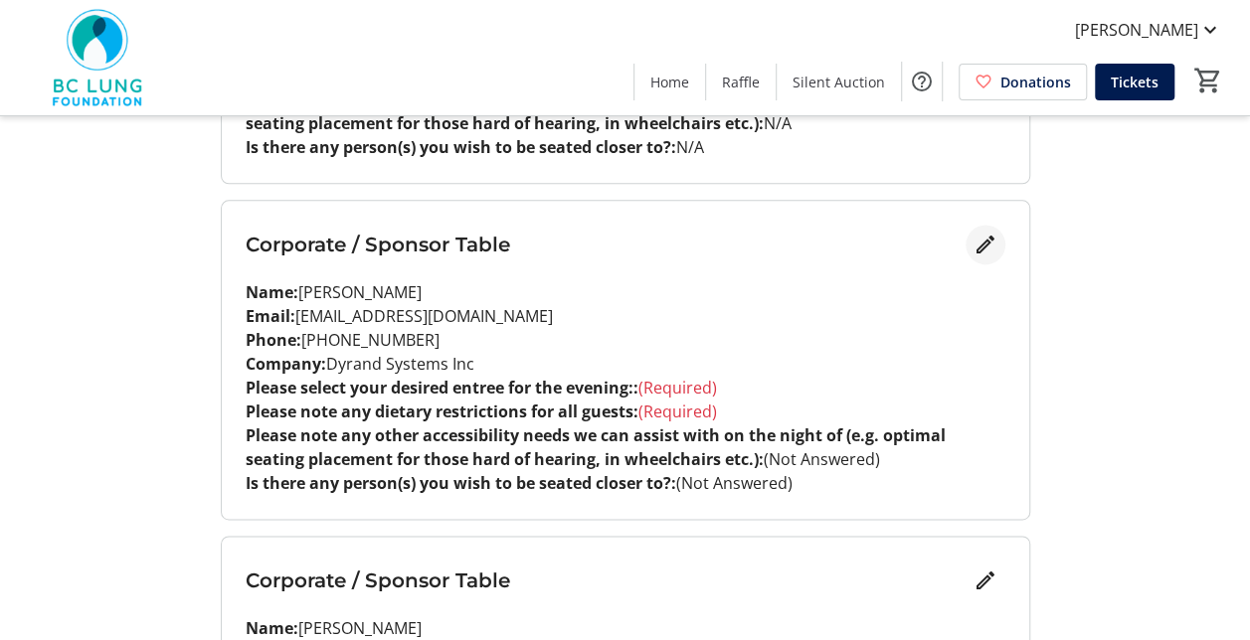
click at [976, 236] on mat-icon "Edit" at bounding box center [985, 245] width 24 height 24
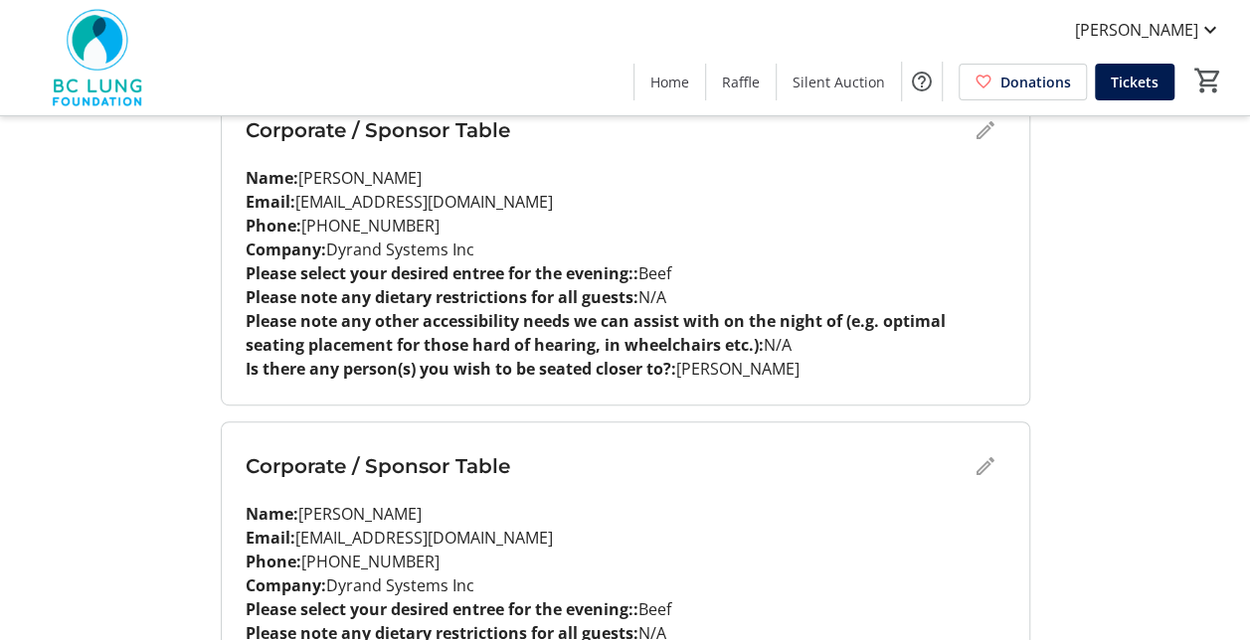
scroll to position [298, 0]
